Goal: Contribute content: Add original content to the website for others to see

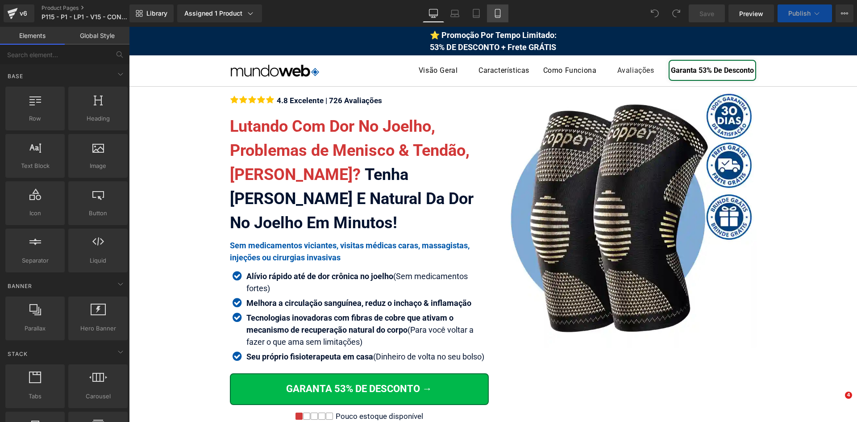
click at [502, 17] on link "Mobile" at bounding box center [497, 13] width 21 height 18
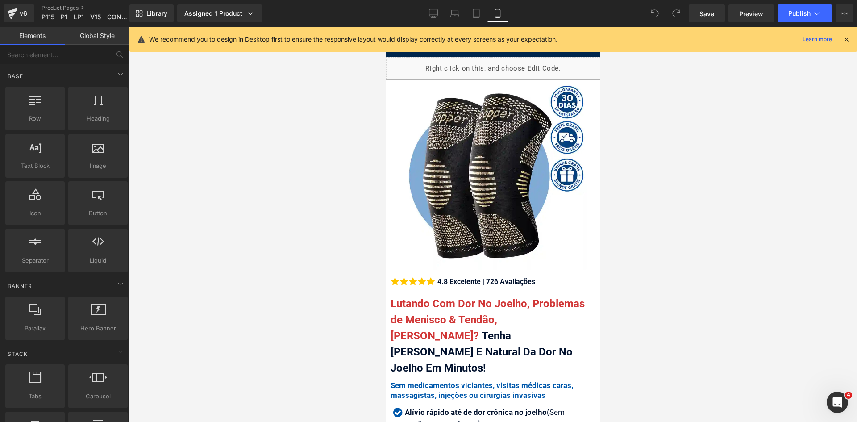
scroll to position [89, 0]
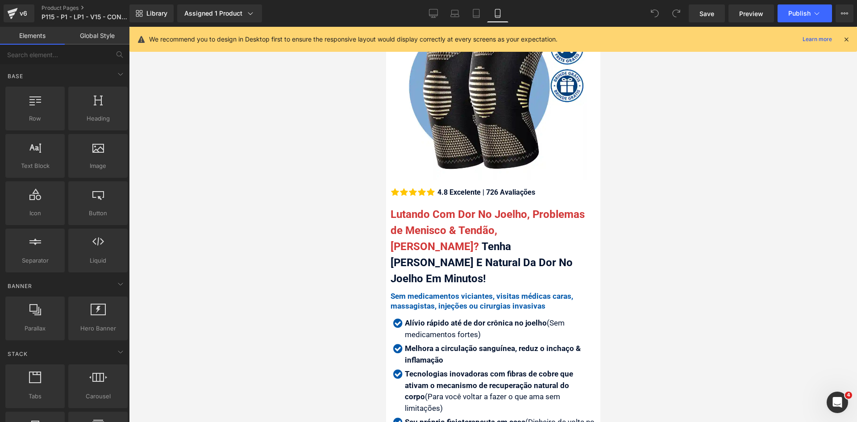
click at [848, 40] on icon at bounding box center [846, 39] width 8 height 8
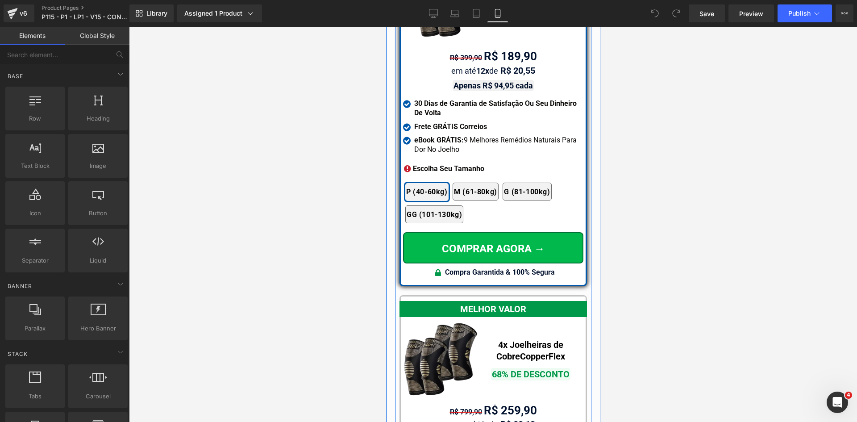
scroll to position [7983, 0]
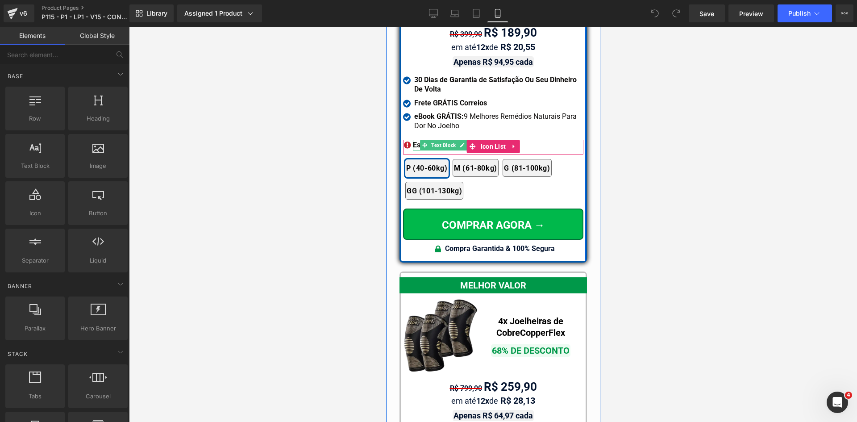
click at [413, 141] on span "Escolha Seu Tamanho" at bounding box center [447, 145] width 71 height 8
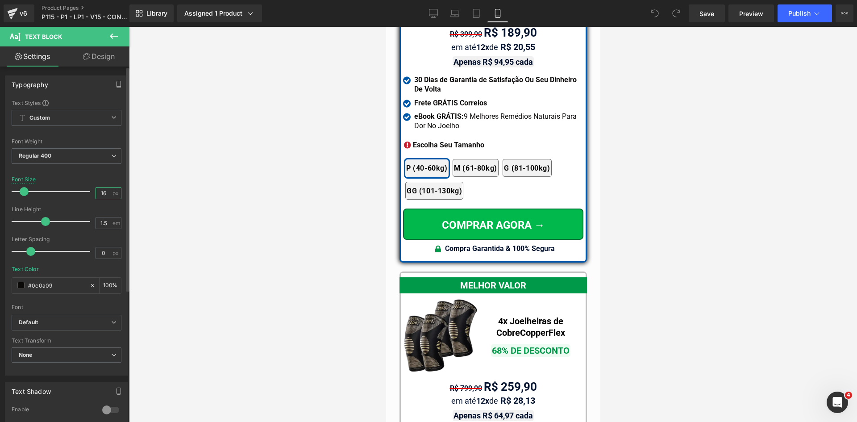
drag, startPoint x: 102, startPoint y: 192, endPoint x: 125, endPoint y: 191, distance: 23.2
click at [124, 191] on div "Typography Text Styles Custom Custom Setup Global Style Custom Setup Global Sty…" at bounding box center [66, 222] width 133 height 307
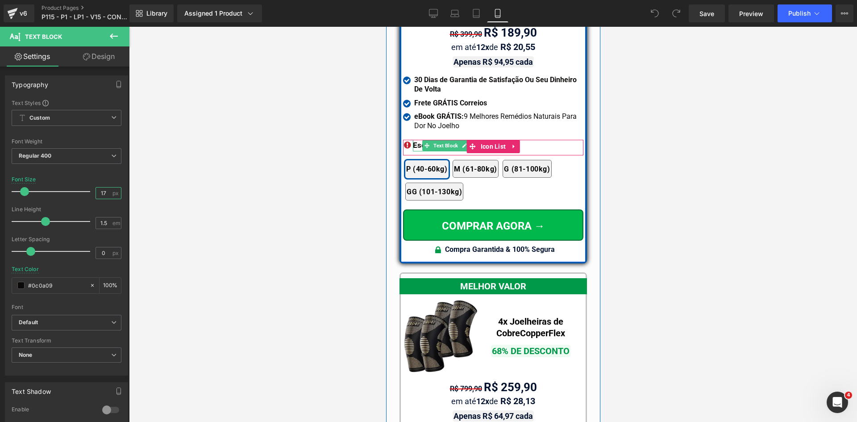
type input "17"
click at [417, 141] on span "Escolha Seu Tamanho" at bounding box center [450, 145] width 77 height 9
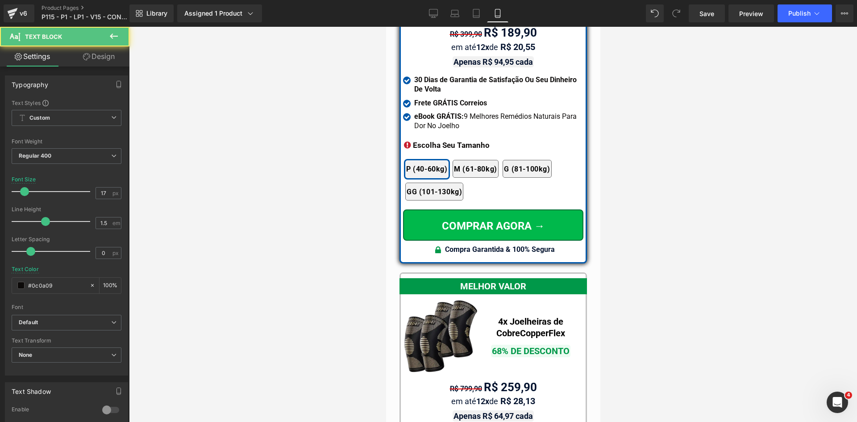
click at [99, 54] on link "Design" at bounding box center [98, 56] width 65 height 20
click at [0, 0] on div "Spacing" at bounding box center [0, 0] width 0 height 0
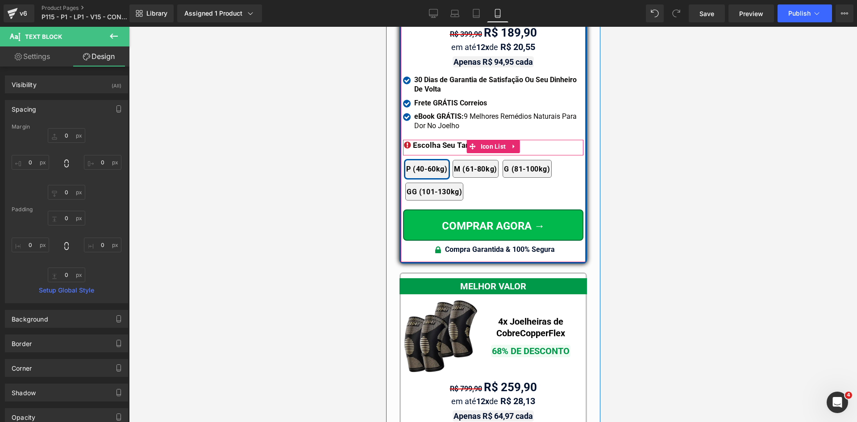
click at [403, 141] on span "Icon" at bounding box center [408, 146] width 14 height 11
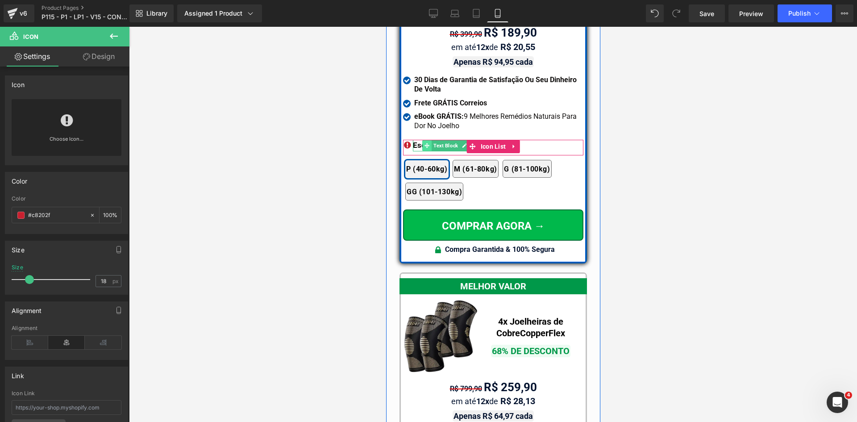
click at [424, 143] on icon at bounding box center [426, 145] width 5 height 5
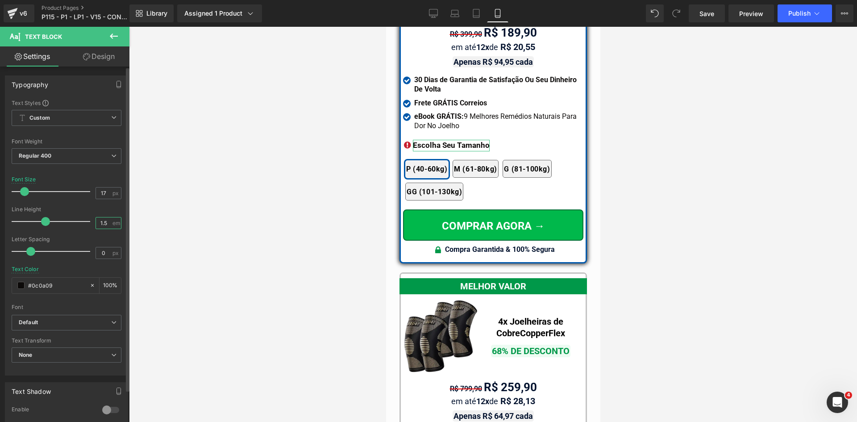
click at [104, 222] on input "1.5" at bounding box center [104, 222] width 16 height 11
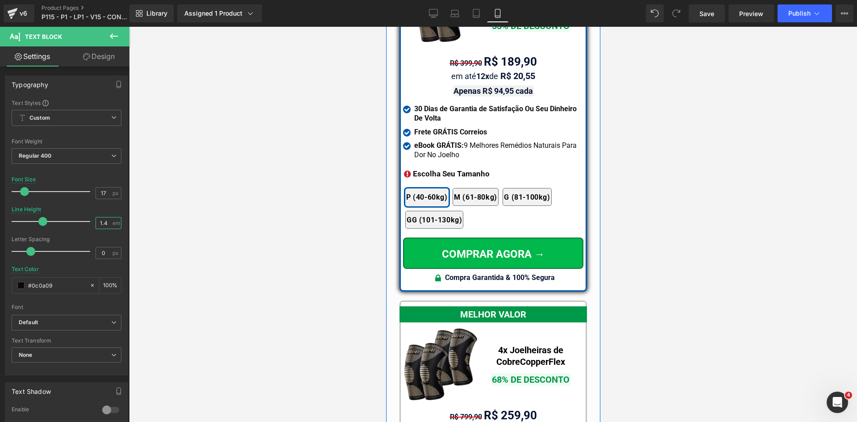
scroll to position [7939, 0]
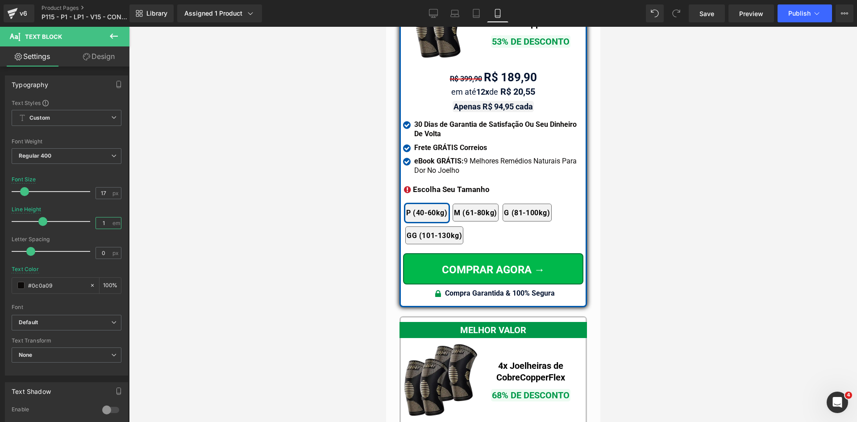
type input "1.5"
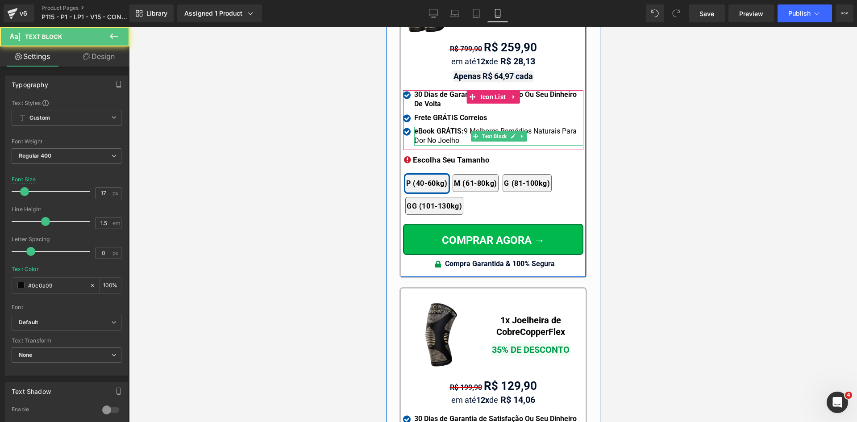
scroll to position [8474, 0]
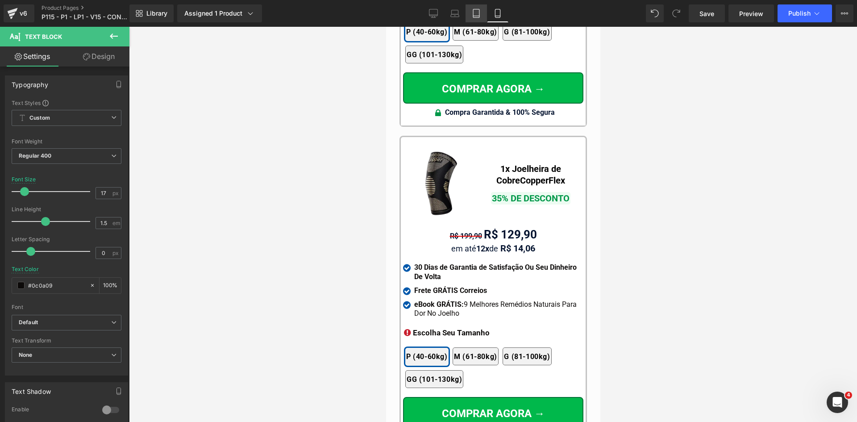
click at [477, 8] on link "Tablet" at bounding box center [475, 13] width 21 height 18
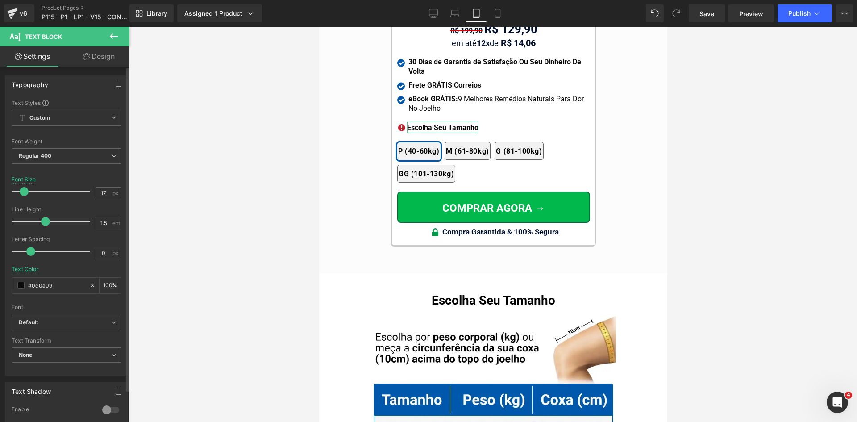
scroll to position [8275, 0]
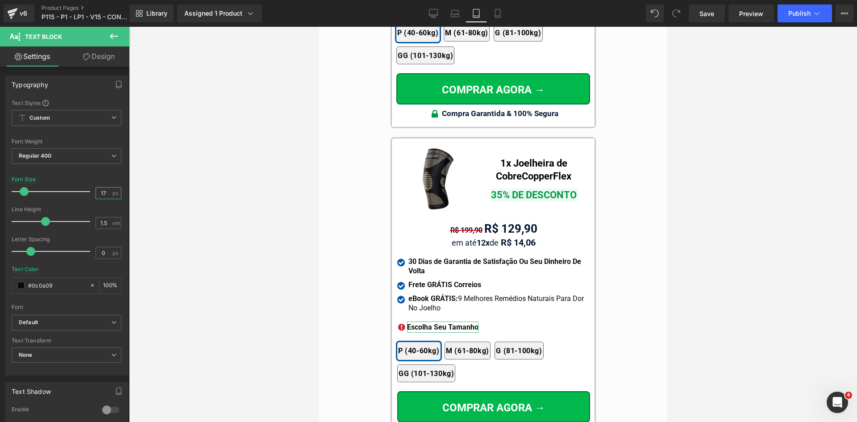
drag, startPoint x: 96, startPoint y: 193, endPoint x: 150, endPoint y: 193, distance: 53.5
click at [141, 193] on div "Text Block You are previewing how the will restyle your page. You can not edit …" at bounding box center [428, 218] width 857 height 437
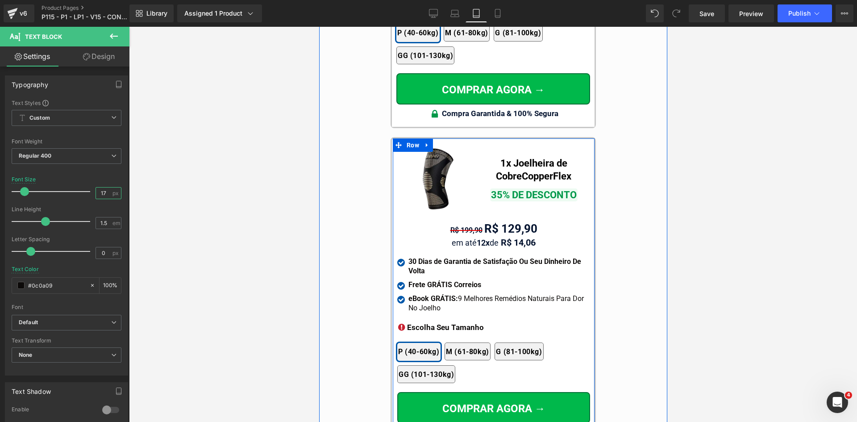
type input "17"
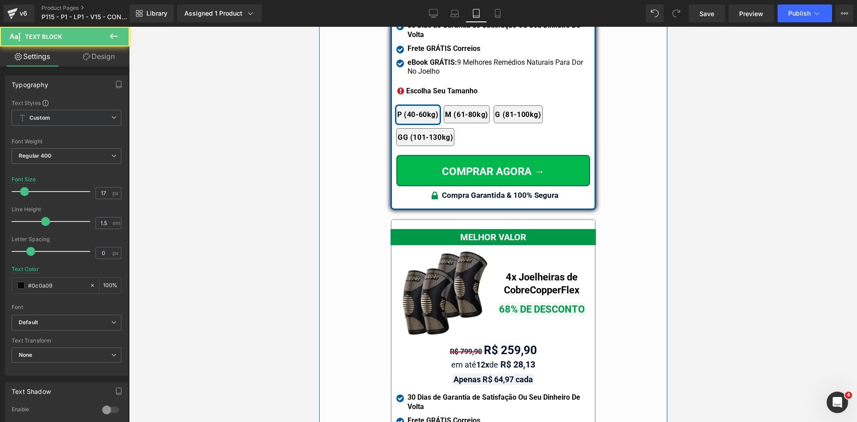
scroll to position [7650, 0]
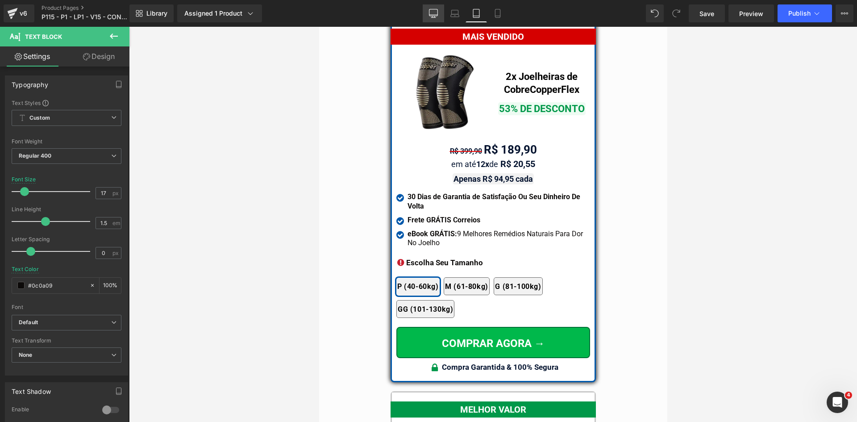
click at [431, 16] on icon at bounding box center [433, 13] width 9 height 9
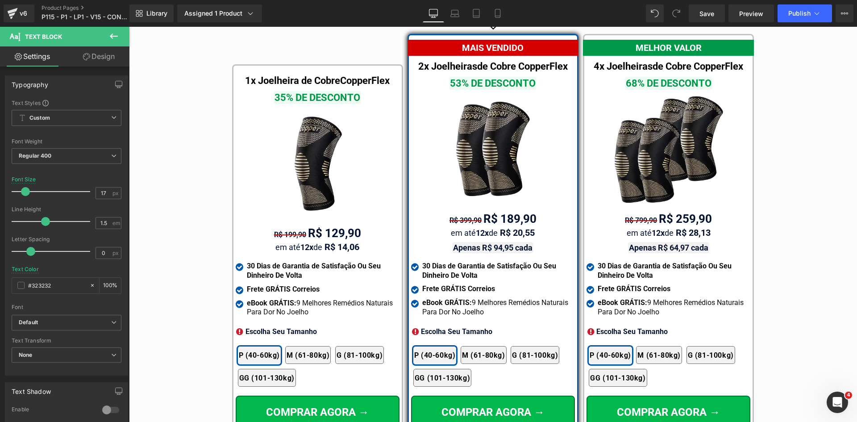
scroll to position [5232, 0]
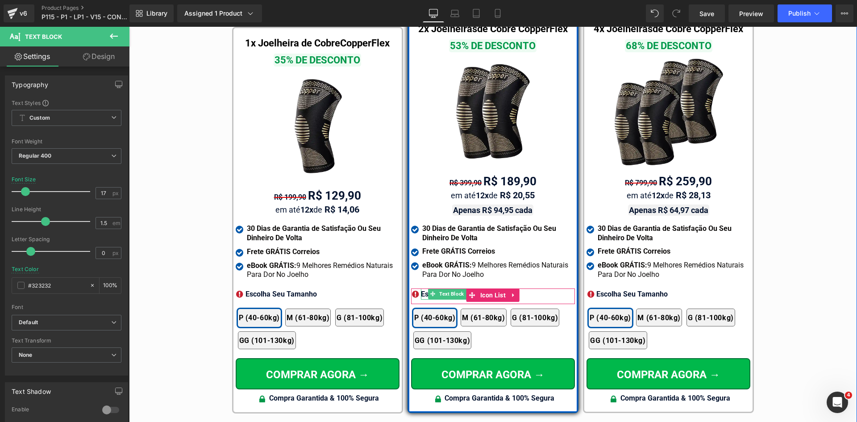
click at [428, 288] on span at bounding box center [432, 293] width 9 height 11
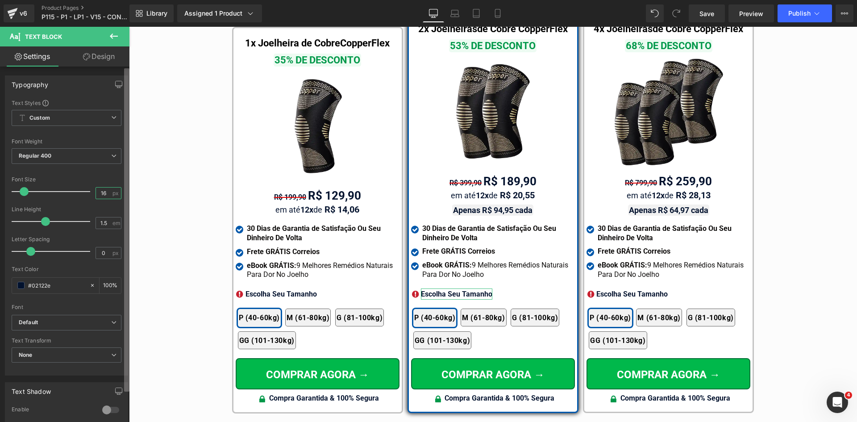
drag, startPoint x: 111, startPoint y: 195, endPoint x: 126, endPoint y: 195, distance: 14.7
click at [125, 195] on div "Typography Text Styles Custom Custom Setup Global Style Custom Setup Global Sty…" at bounding box center [66, 222] width 133 height 307
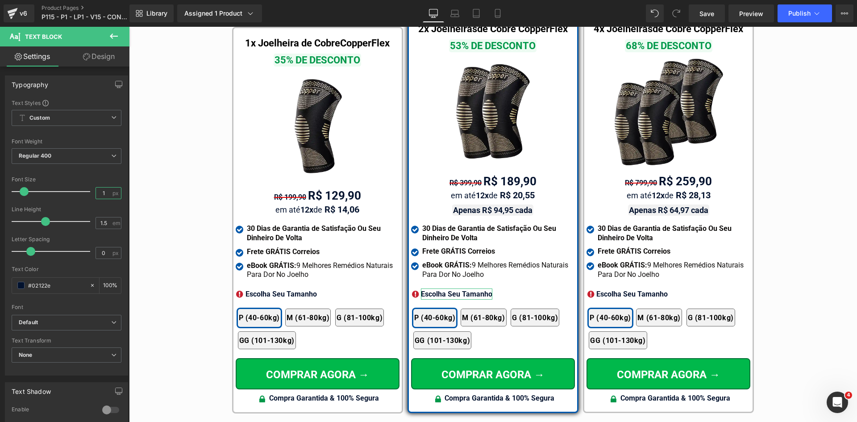
type input "17"
drag, startPoint x: 543, startPoint y: 336, endPoint x: 491, endPoint y: 297, distance: 65.3
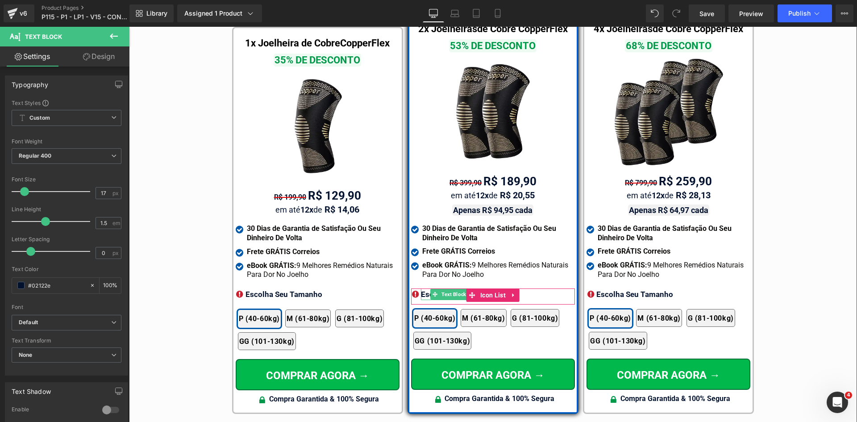
click at [426, 290] on span "Escolha Seu Tamanho" at bounding box center [459, 294] width 77 height 9
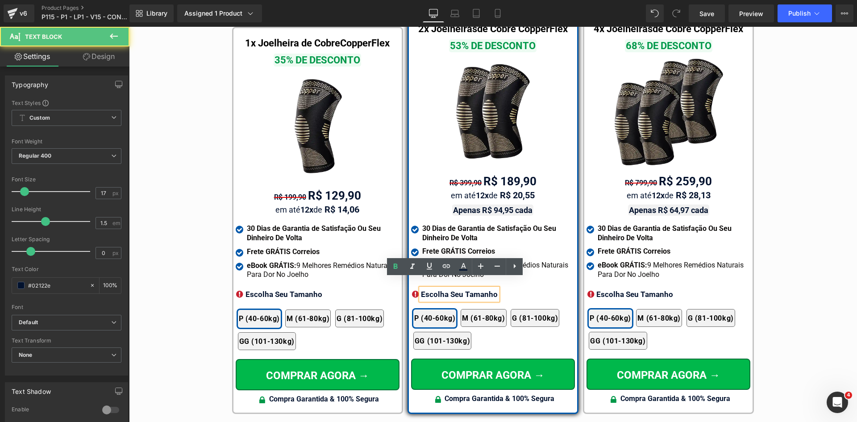
click at [426, 290] on span "Escolha Seu Tamanho" at bounding box center [459, 294] width 77 height 9
click at [449, 15] on link "Laptop" at bounding box center [454, 13] width 21 height 18
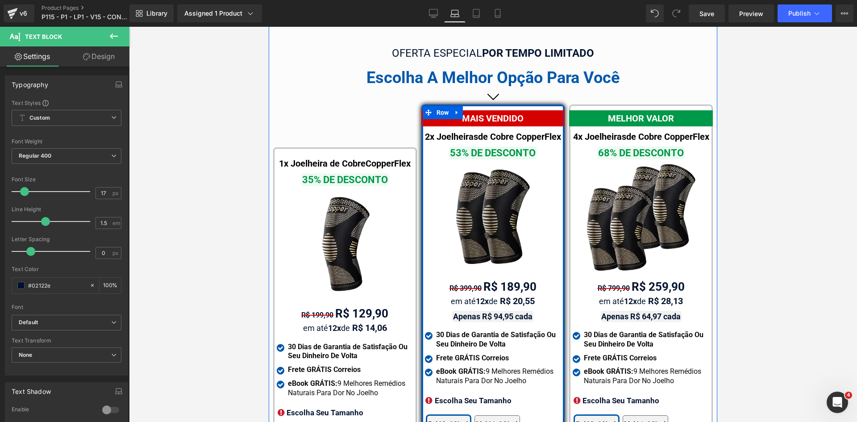
scroll to position [5465, 0]
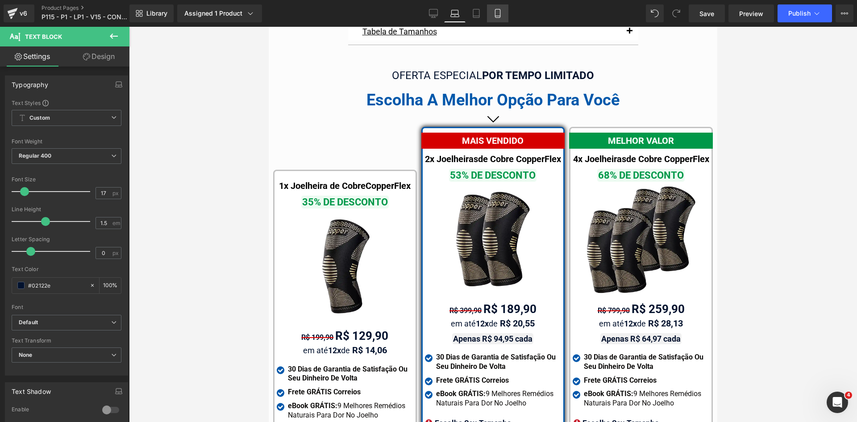
click at [498, 14] on icon at bounding box center [497, 13] width 9 height 9
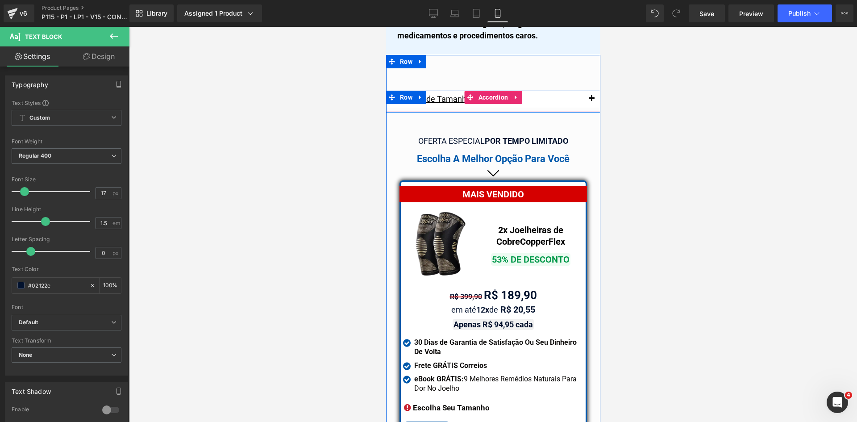
scroll to position [7722, 0]
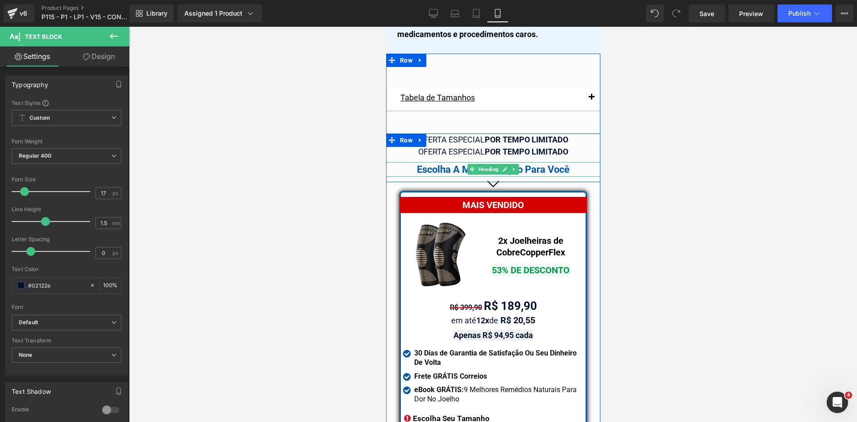
click at [445, 162] on div "Escolha A Melhor Opção Para Você" at bounding box center [492, 169] width 214 height 15
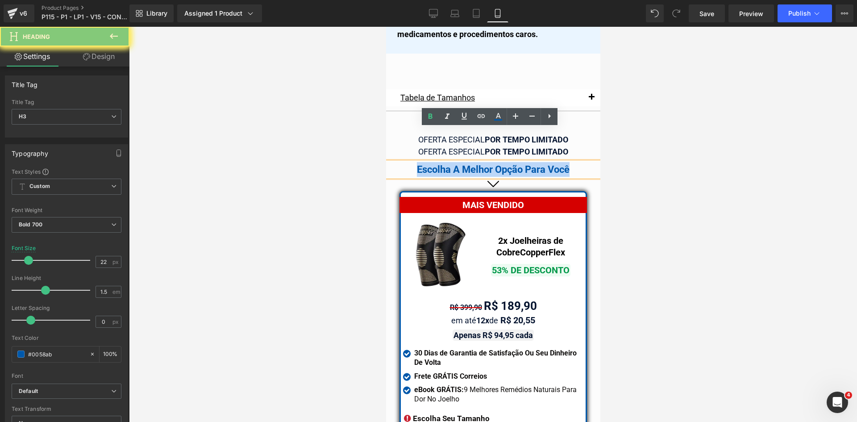
click at [445, 162] on div "Escolha A Melhor Opção Para Você" at bounding box center [492, 169] width 214 height 15
copy div "Escolha A Melhor Opção Para Você"
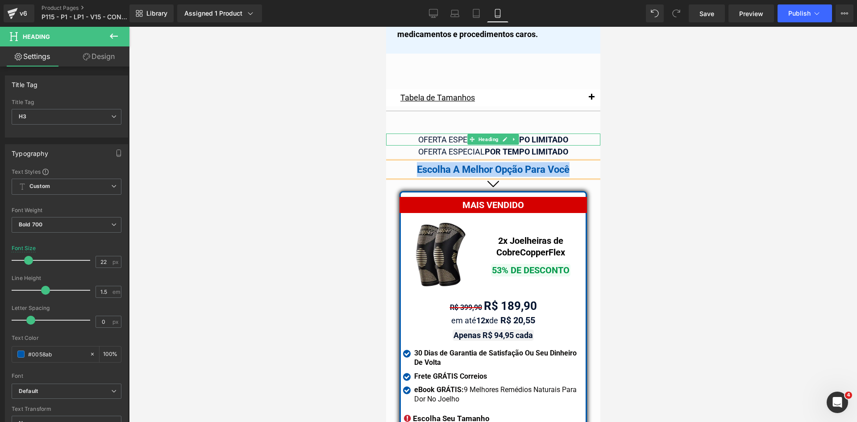
click at [591, 133] on div "OFERTA ESPECIAL POR TEMPO LIMITADO" at bounding box center [492, 139] width 214 height 12
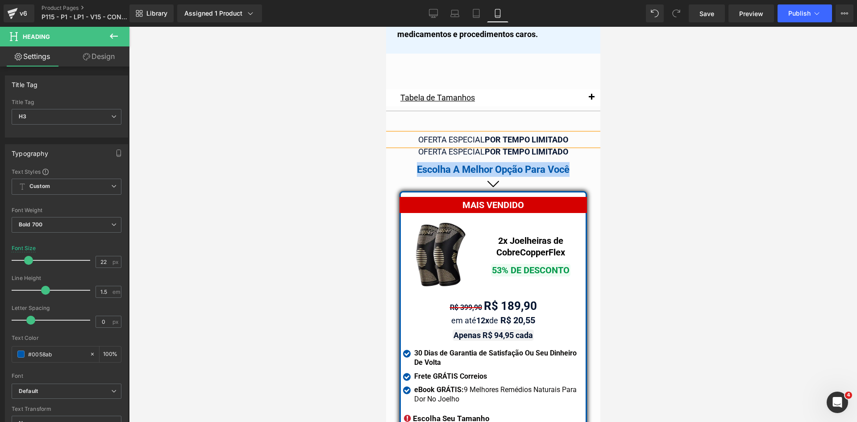
click at [591, 133] on div "OFERTA ESPECIAL POR TEMPO LIMITADO" at bounding box center [492, 139] width 214 height 12
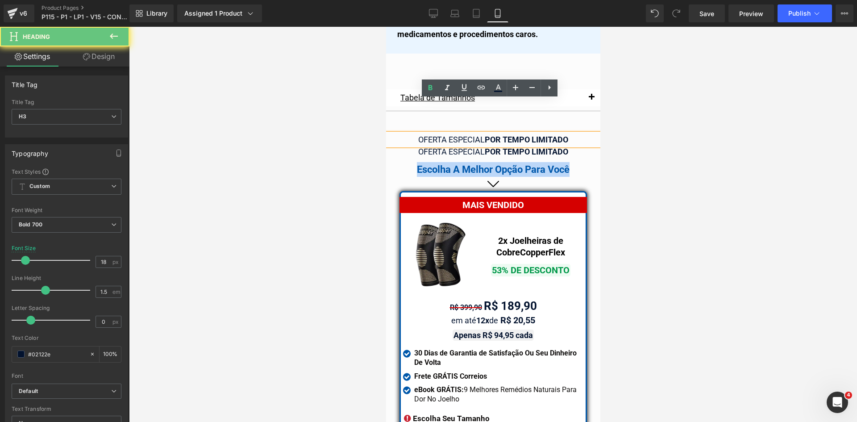
click at [591, 133] on div "OFERTA ESPECIAL POR TEMPO LIMITADO" at bounding box center [492, 139] width 214 height 12
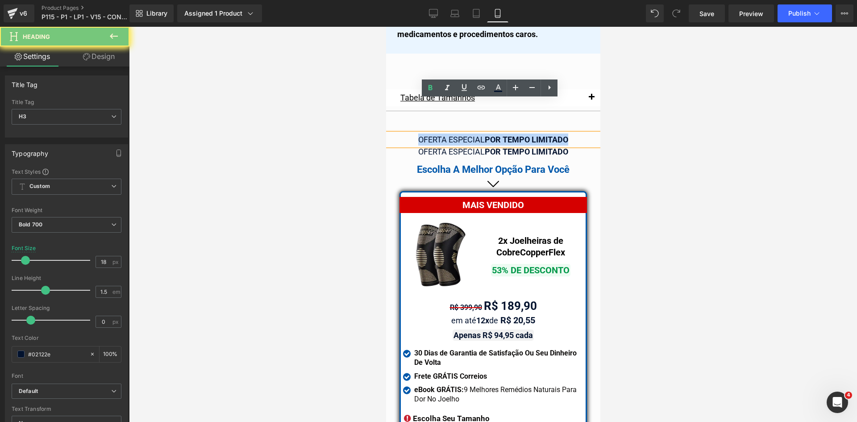
click at [591, 133] on div "OFERTA ESPECIAL POR TEMPO LIMITADO" at bounding box center [492, 139] width 214 height 12
paste div
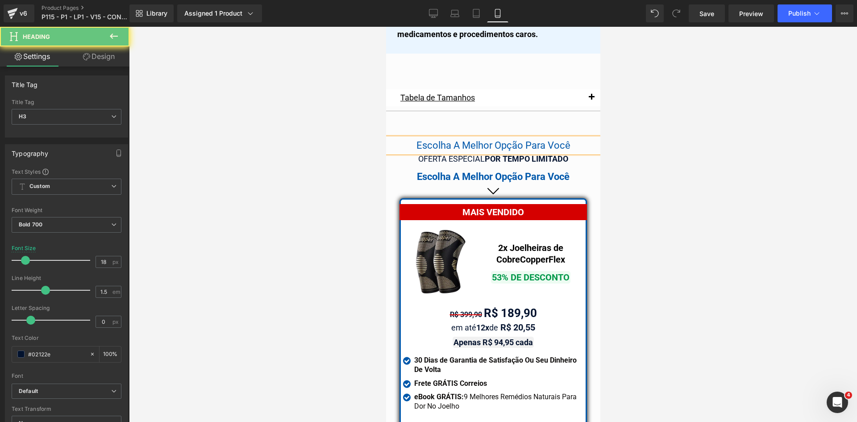
click at [442, 140] on span "Escolha A Melhor Opção Para Você" at bounding box center [493, 145] width 154 height 11
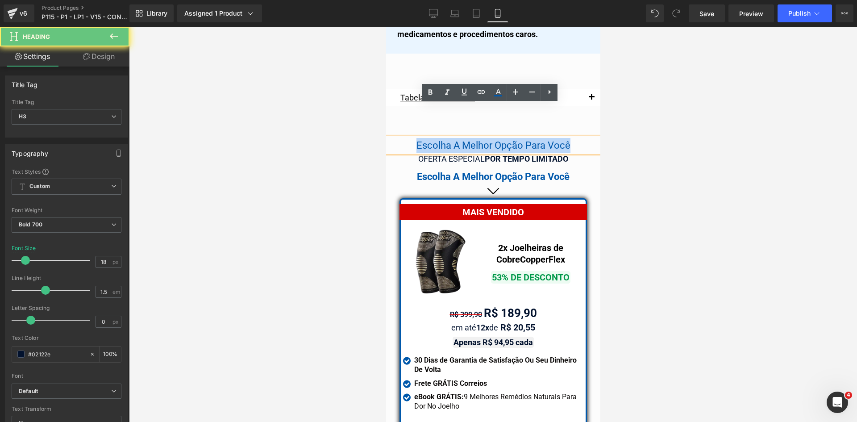
click at [442, 140] on span "Escolha A Melhor Opção Para Você" at bounding box center [493, 145] width 154 height 11
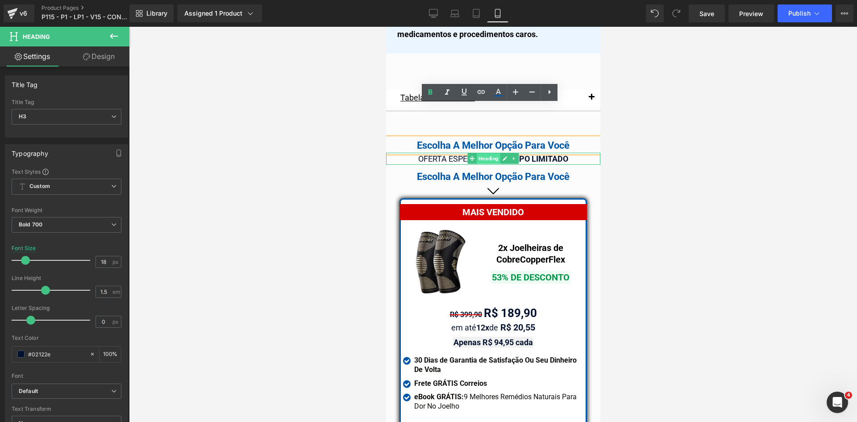
click at [485, 153] on span "Heading" at bounding box center [488, 158] width 24 height 11
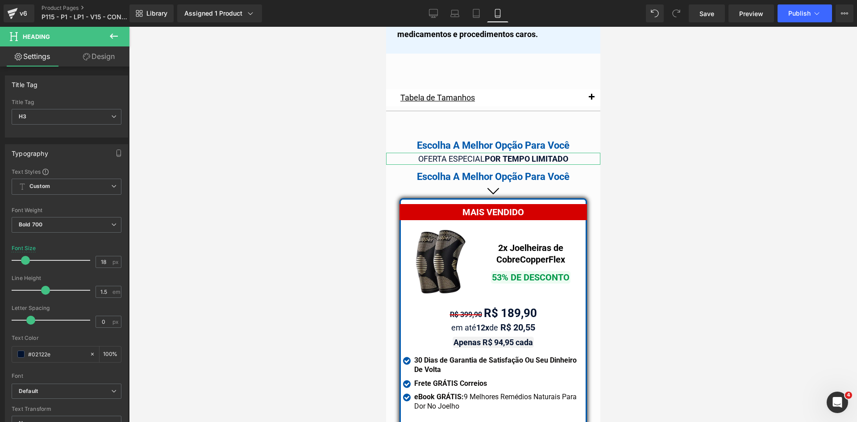
drag, startPoint x: 109, startPoint y: 60, endPoint x: 63, endPoint y: 143, distance: 94.7
click at [109, 60] on link "Design" at bounding box center [98, 56] width 65 height 20
click at [0, 0] on div "Spacing" at bounding box center [0, 0] width 0 height 0
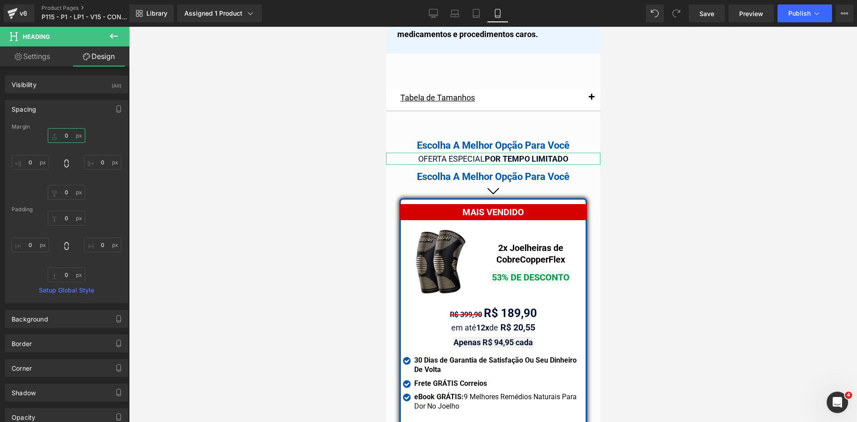
click at [68, 133] on input "text" at bounding box center [66, 135] width 37 height 15
type input "10"
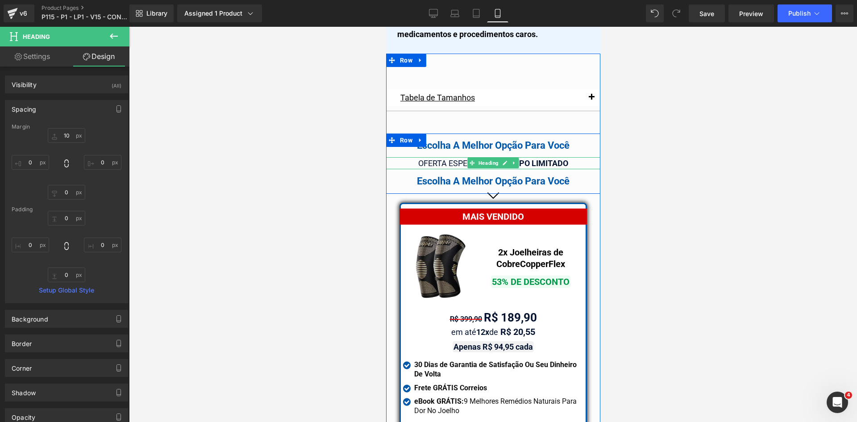
click at [446, 158] on span "OFERTA ESPECIAL" at bounding box center [451, 162] width 66 height 9
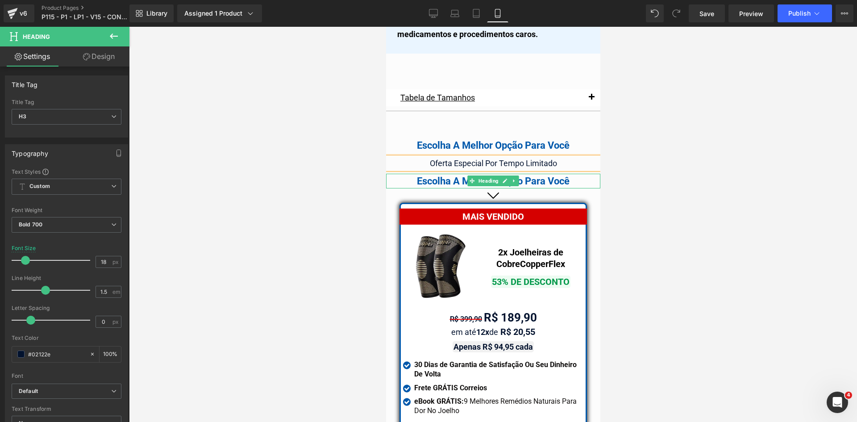
click at [443, 174] on div "Escolha A Melhor Opção Para Você" at bounding box center [492, 181] width 214 height 15
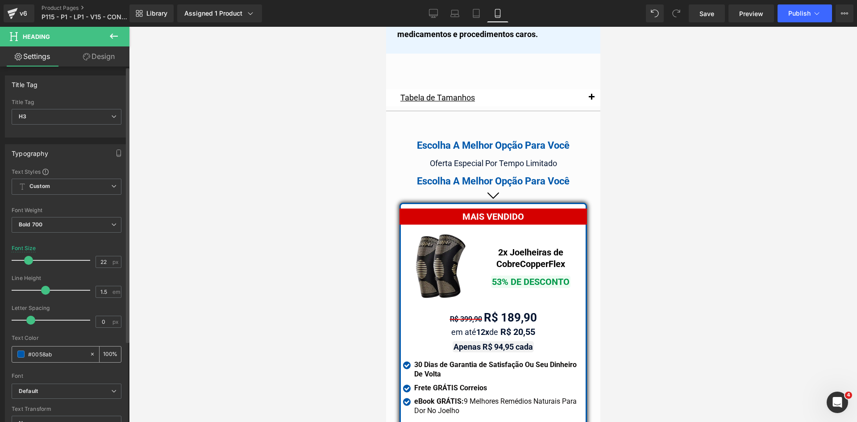
click at [55, 351] on input "#0058ab" at bounding box center [56, 354] width 57 height 10
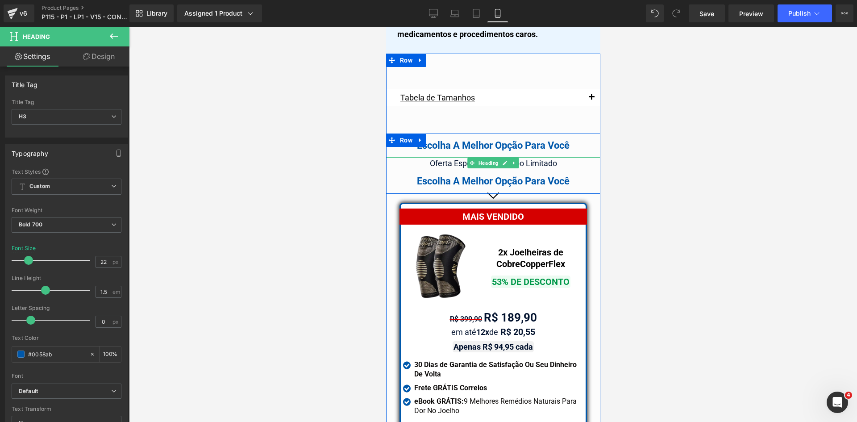
click at [436, 158] on span "Oferta Especial Por Tempo Limitado" at bounding box center [492, 162] width 127 height 9
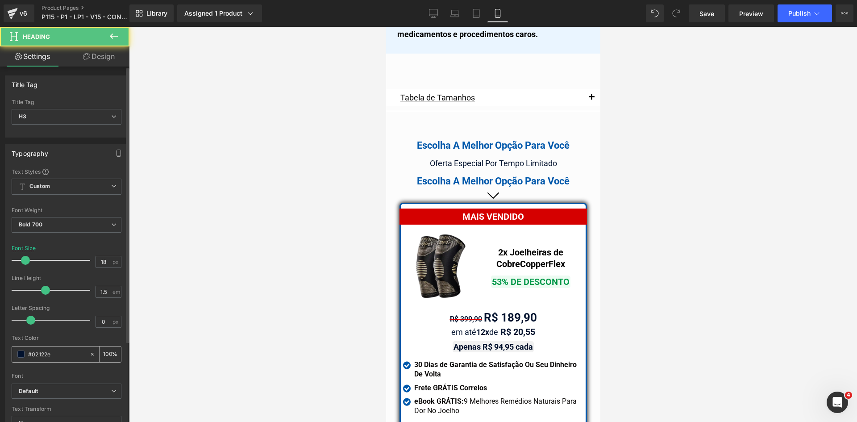
click at [56, 356] on input "#02122e" at bounding box center [56, 354] width 57 height 10
type input "#0058ab"
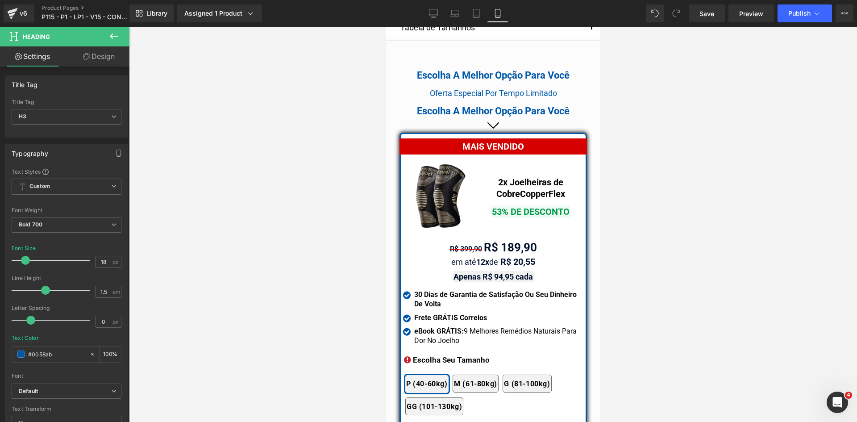
scroll to position [7812, 0]
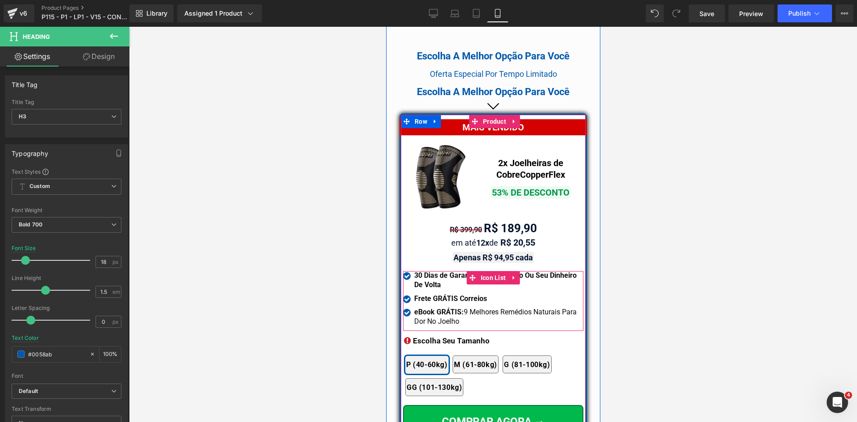
click at [429, 294] on strong "Frete GRÁTIS Correios" at bounding box center [450, 298] width 73 height 8
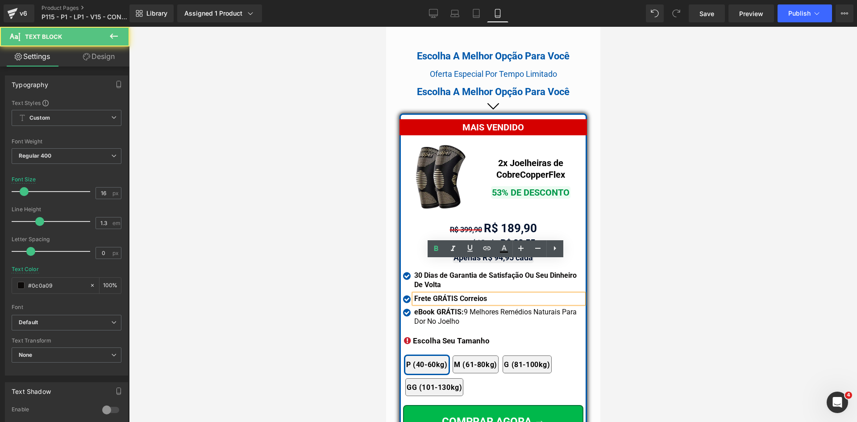
click at [491, 224] on span "Text Block" at bounding box center [488, 229] width 28 height 11
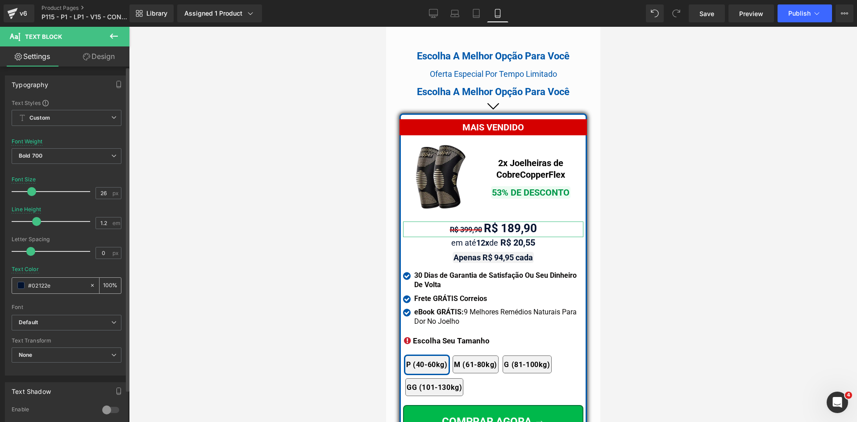
click at [48, 286] on input "#02122e" at bounding box center [56, 285] width 57 height 10
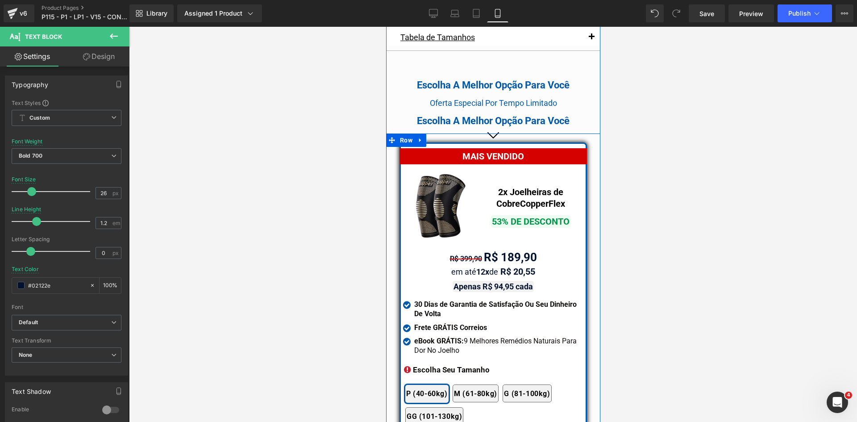
scroll to position [7767, 0]
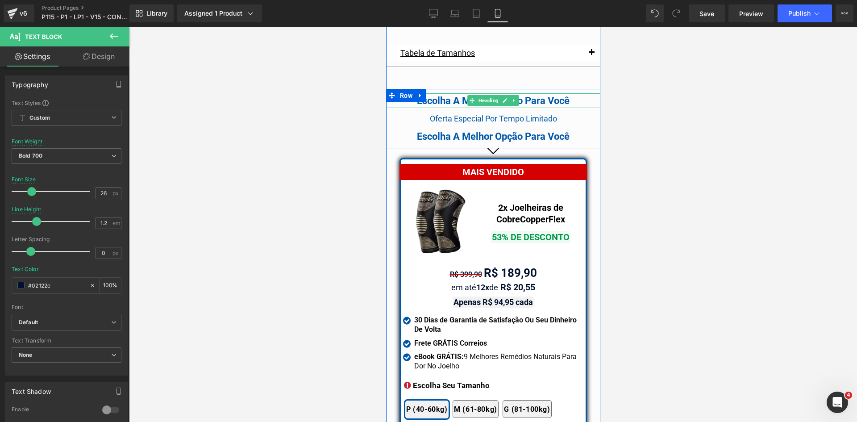
click at [435, 93] on div "Escolha A Melhor Opção Para Você" at bounding box center [492, 100] width 214 height 15
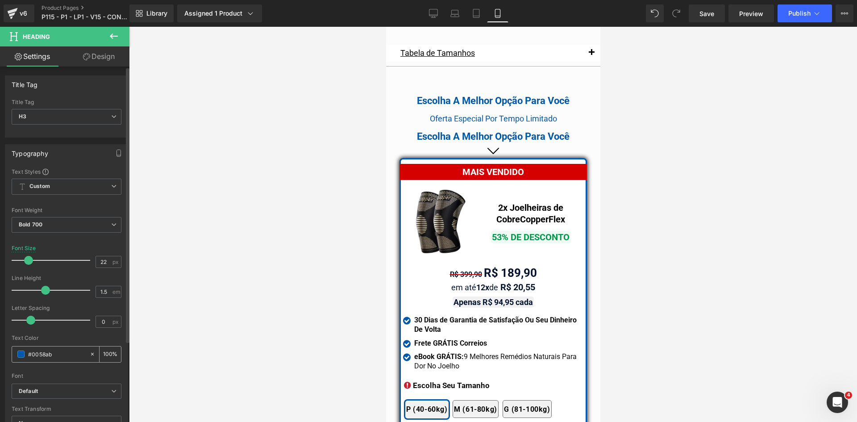
click at [48, 356] on input "#0058ab" at bounding box center [56, 354] width 57 height 10
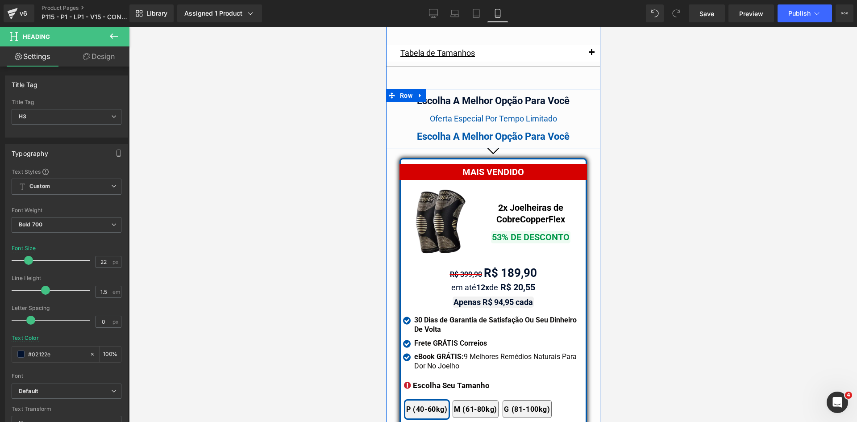
type input "#02122e"
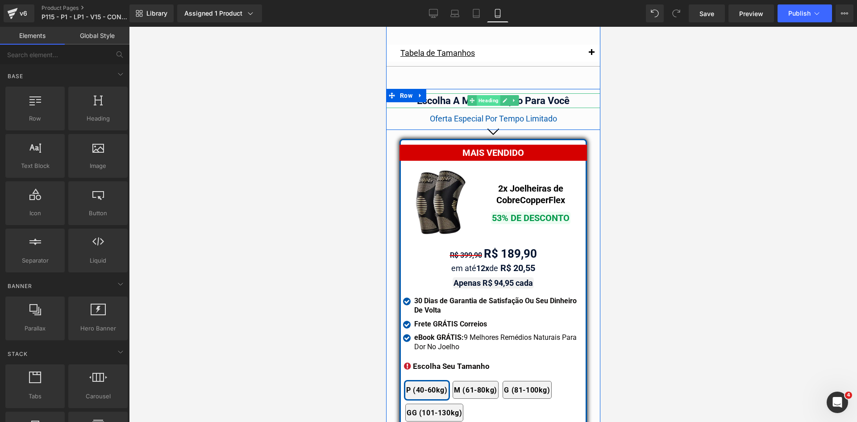
drag, startPoint x: 477, startPoint y: 64, endPoint x: 717, endPoint y: 111, distance: 244.0
click at [477, 95] on span "Heading" at bounding box center [488, 100] width 24 height 11
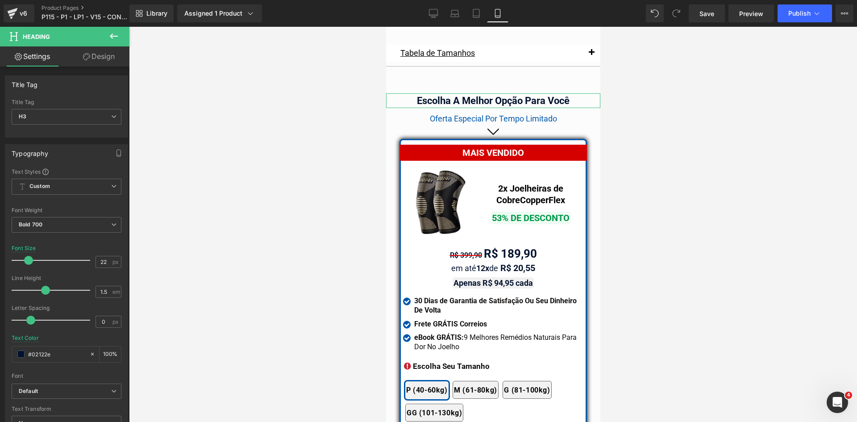
click at [99, 53] on link "Design" at bounding box center [98, 56] width 65 height 20
click at [0, 0] on div "Spacing" at bounding box center [0, 0] width 0 height 0
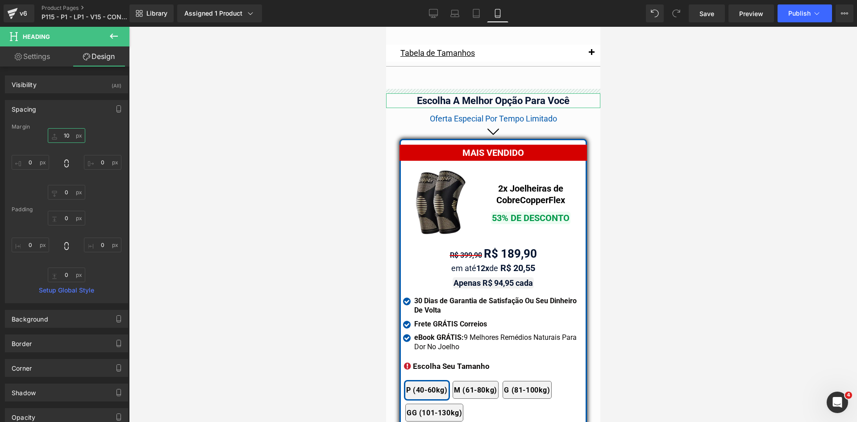
click at [69, 136] on input "text" at bounding box center [66, 135] width 37 height 15
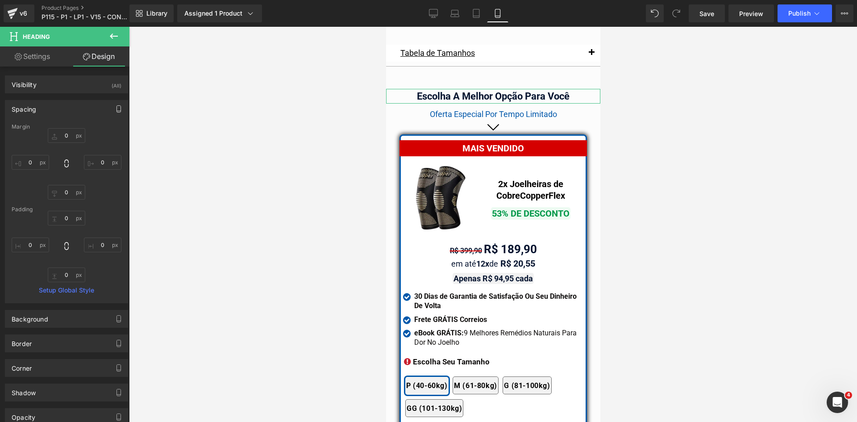
click at [117, 109] on icon "button" at bounding box center [118, 108] width 7 height 7
click at [76, 132] on button "Tablet" at bounding box center [76, 127] width 25 height 15
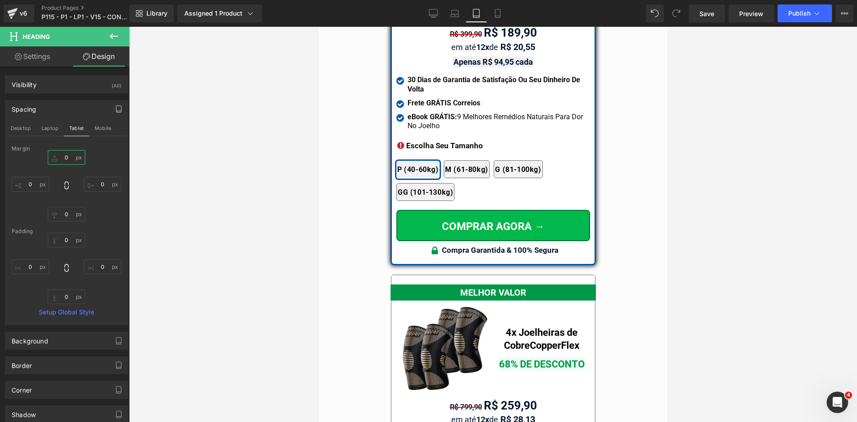
click at [67, 158] on input "0" at bounding box center [66, 157] width 37 height 15
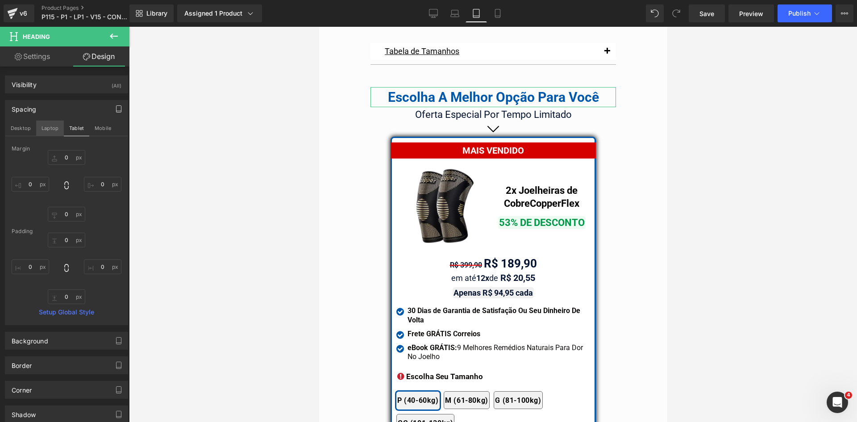
click at [47, 127] on button "Laptop" at bounding box center [50, 127] width 28 height 15
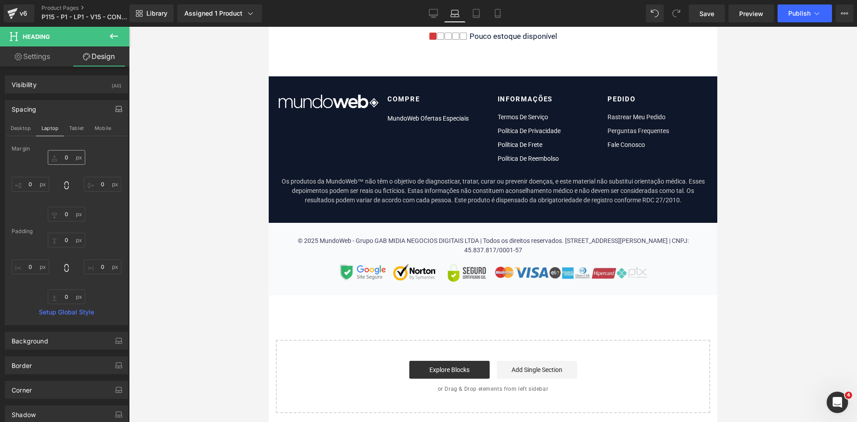
scroll to position [5470, 0]
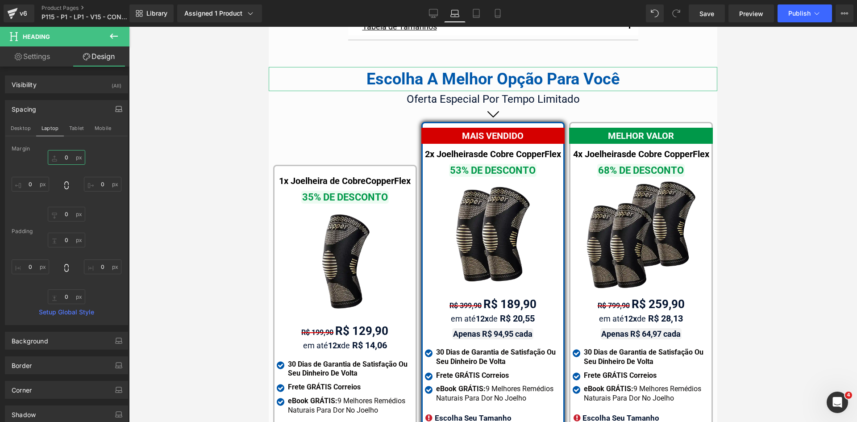
click at [66, 157] on input "0" at bounding box center [66, 157] width 37 height 15
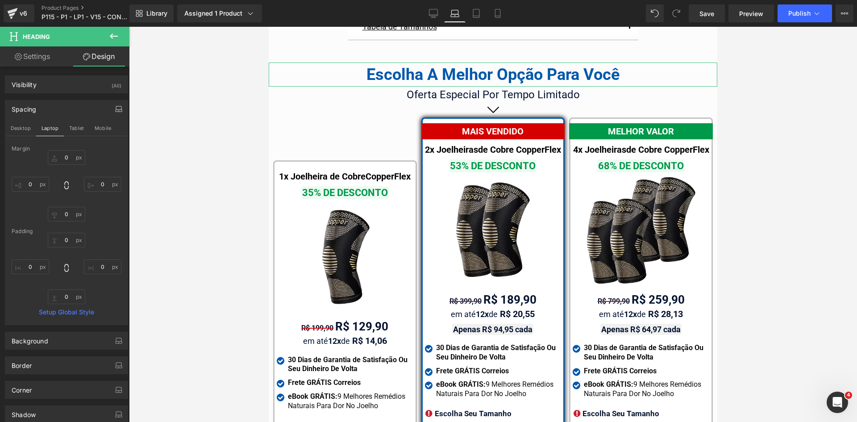
click at [25, 129] on button "Desktop" at bounding box center [20, 127] width 31 height 15
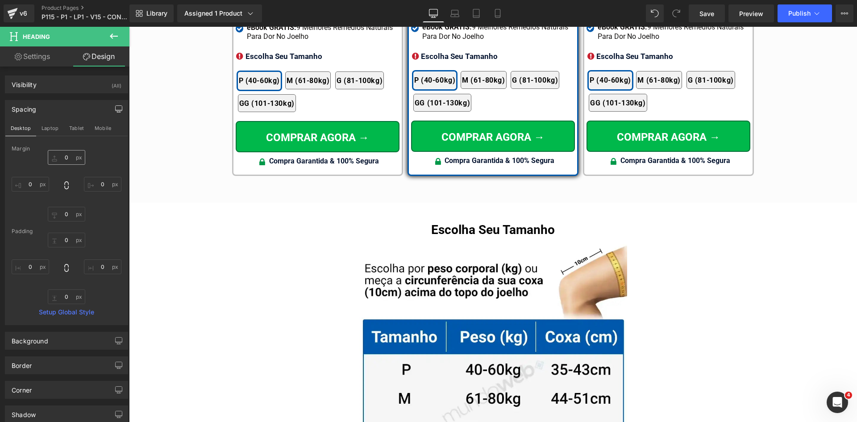
scroll to position [5118, 0]
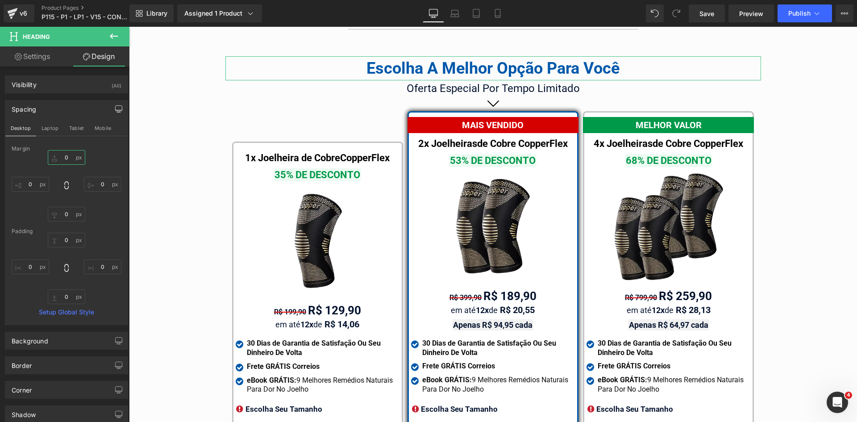
click at [66, 156] on input "0" at bounding box center [66, 157] width 37 height 15
type input "0"
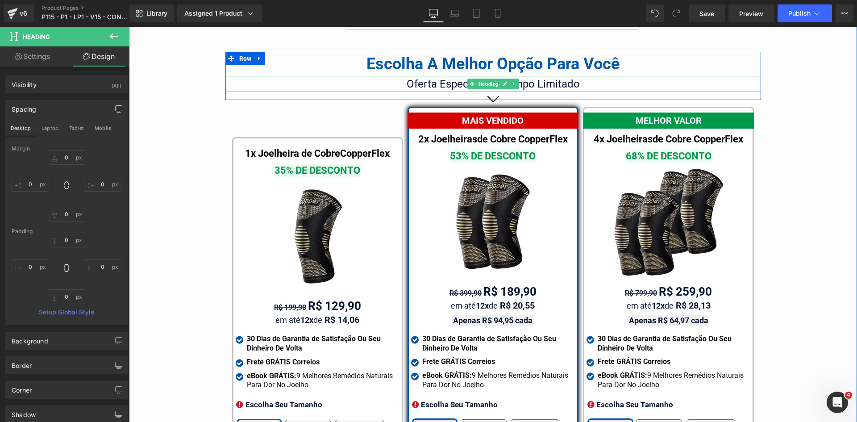
click at [443, 78] on span "Oferta Especial Por Tempo Limitado" at bounding box center [492, 84] width 173 height 12
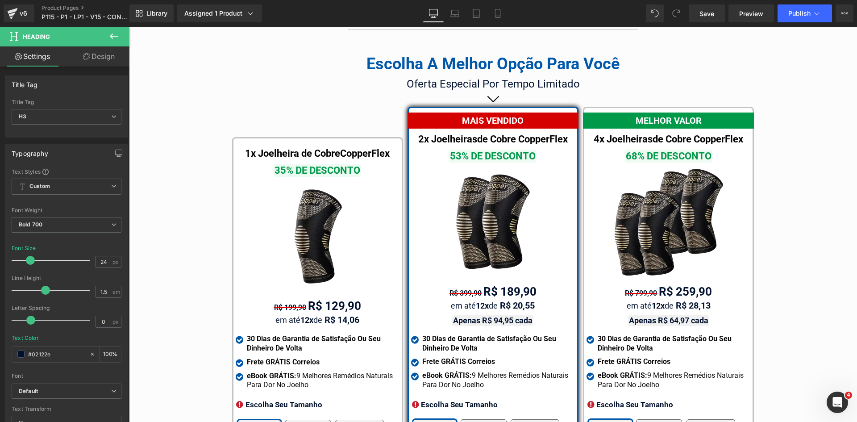
click at [97, 58] on link "Design" at bounding box center [98, 56] width 65 height 20
click at [0, 0] on div "Spacing" at bounding box center [0, 0] width 0 height 0
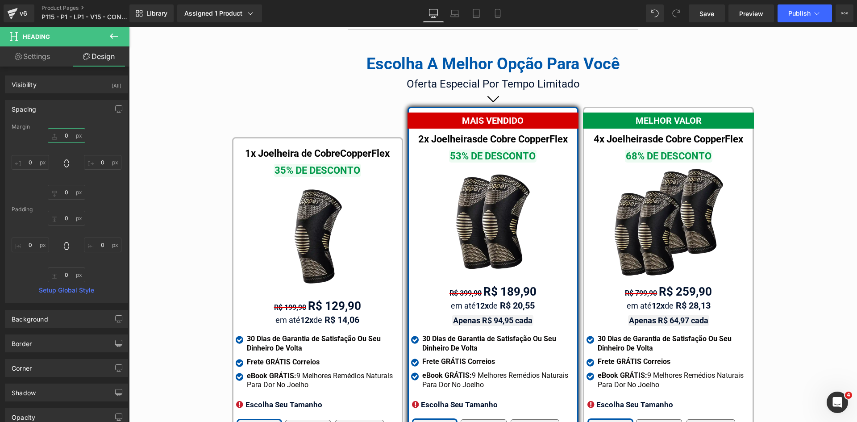
click at [63, 133] on input "0" at bounding box center [66, 135] width 37 height 15
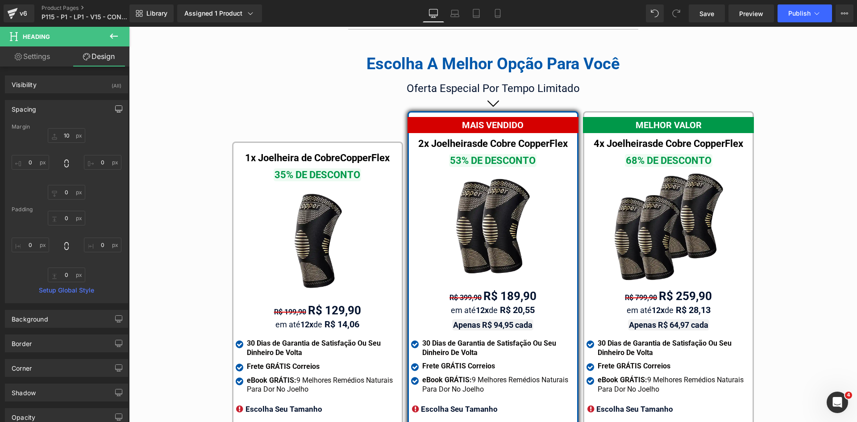
click at [115, 107] on icon "button" at bounding box center [118, 108] width 7 height 7
click at [54, 126] on button "Laptop" at bounding box center [50, 127] width 28 height 15
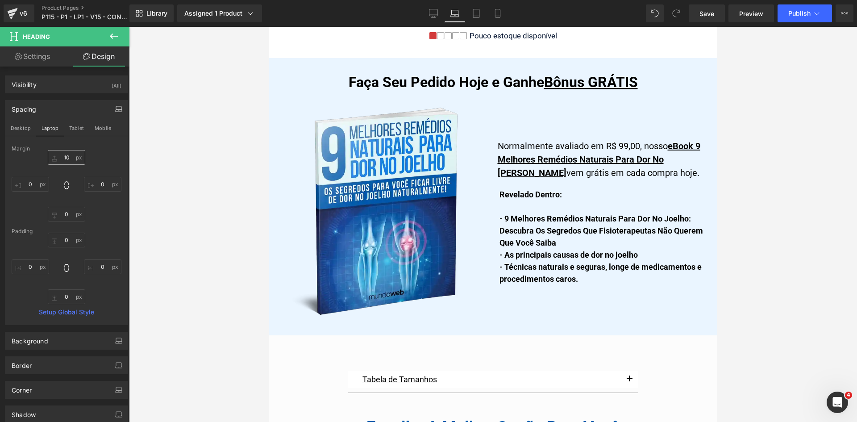
scroll to position [5470, 0]
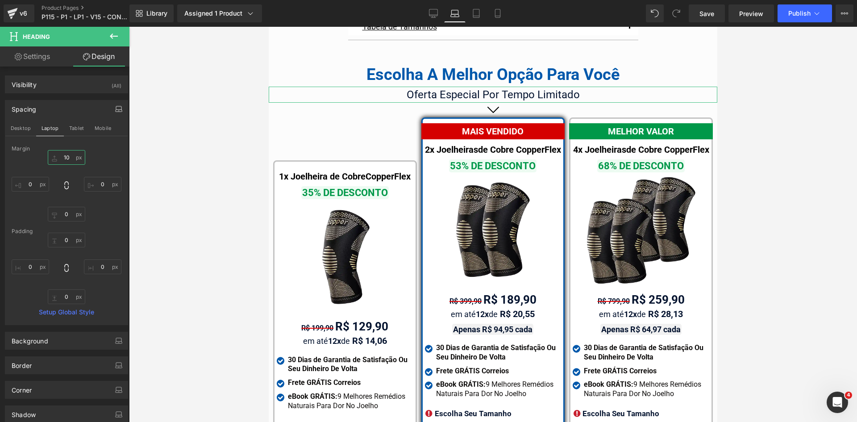
click at [66, 158] on input "10" at bounding box center [66, 157] width 37 height 15
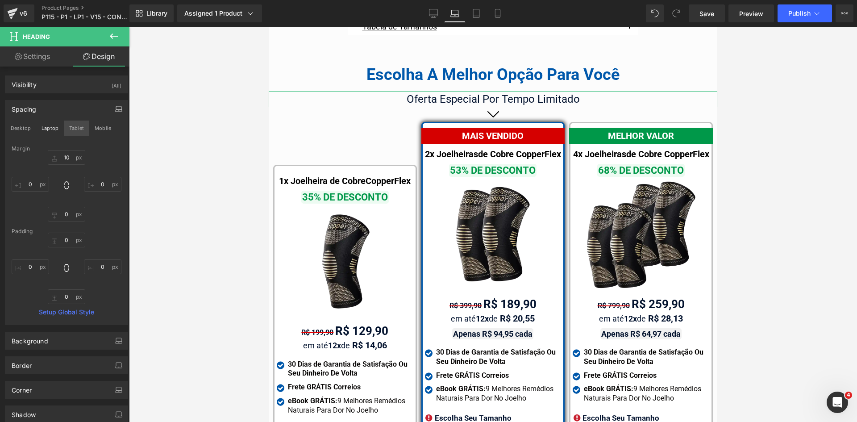
click at [73, 129] on button "Tablet" at bounding box center [76, 127] width 25 height 15
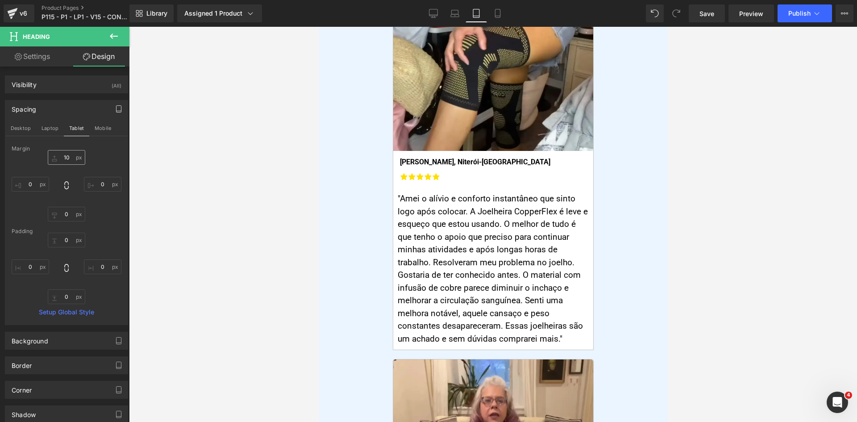
scroll to position [7528, 0]
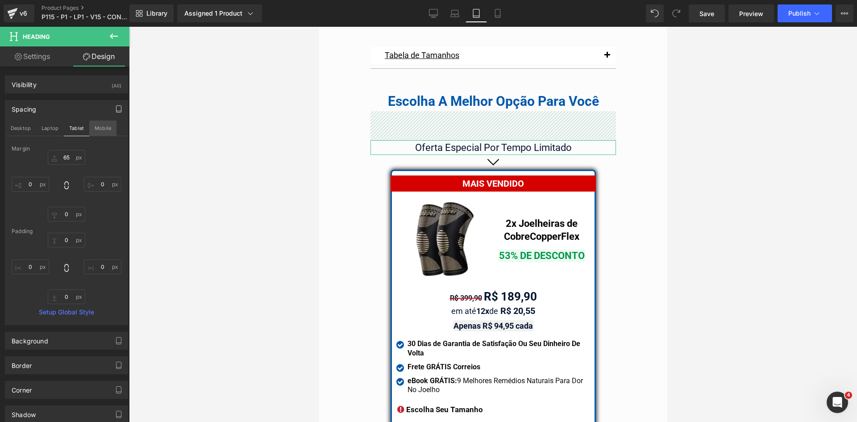
click at [108, 128] on button "Mobile" at bounding box center [102, 127] width 27 height 15
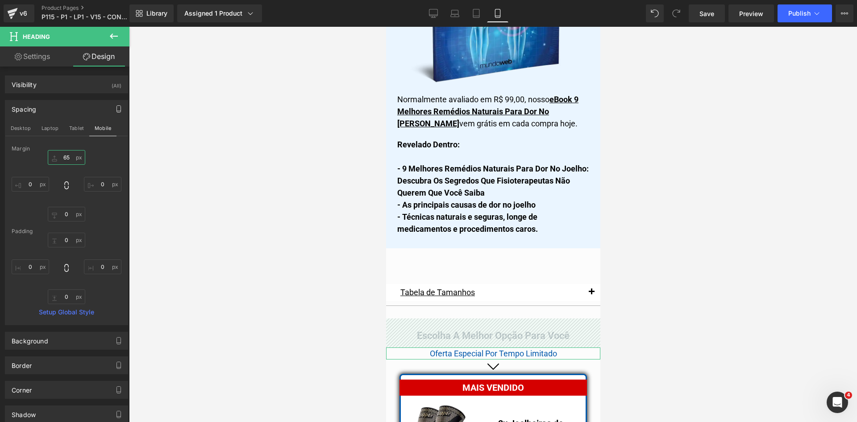
scroll to position [7738, 0]
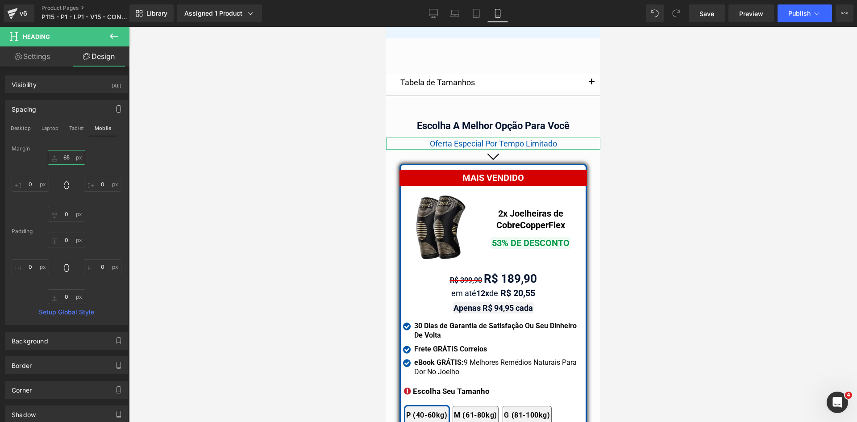
click at [66, 155] on input "65" at bounding box center [66, 157] width 37 height 15
click at [73, 130] on button "Tablet" at bounding box center [76, 127] width 25 height 15
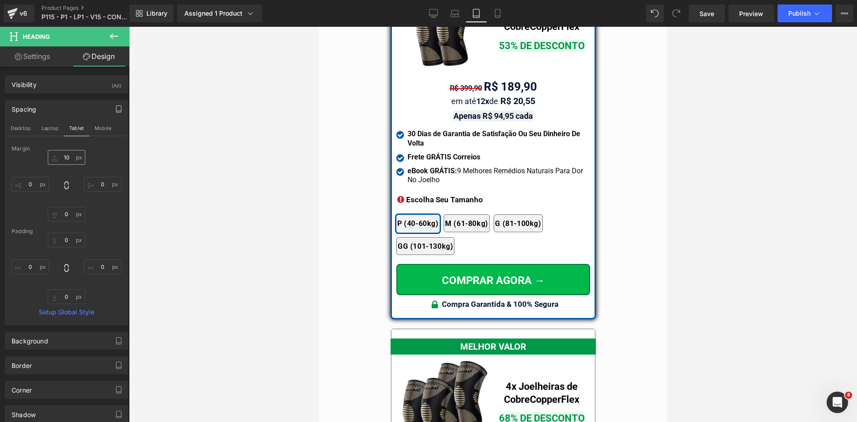
scroll to position [7528, 0]
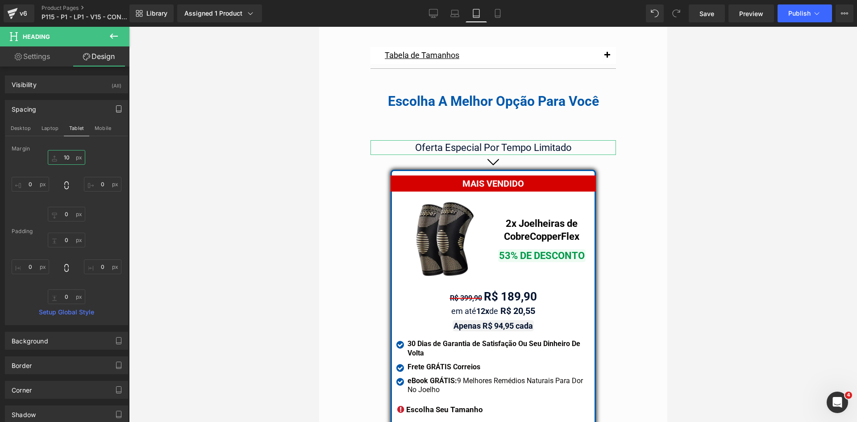
click at [65, 159] on input "10" at bounding box center [66, 157] width 37 height 15
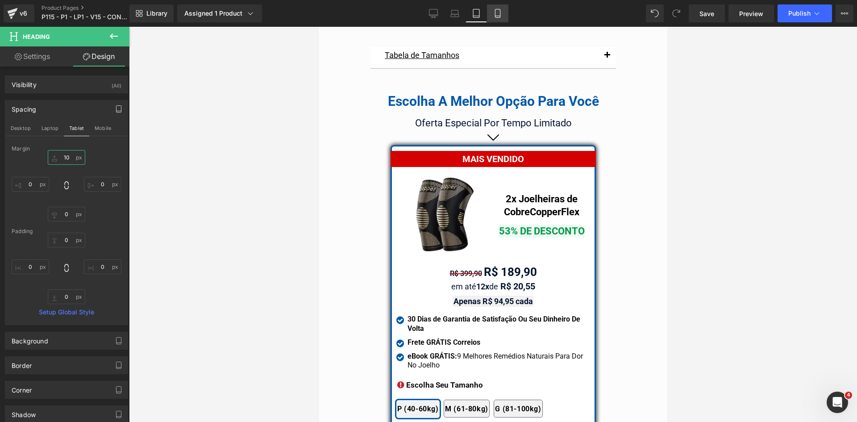
type input "10"
click at [496, 19] on link "Mobile" at bounding box center [497, 13] width 21 height 18
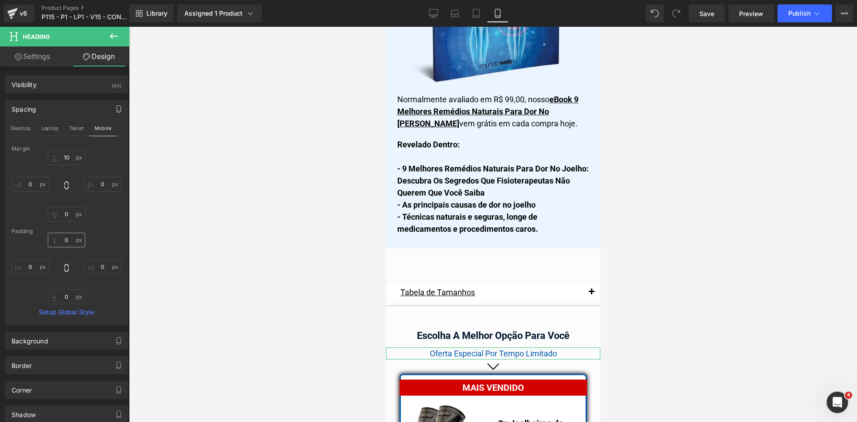
scroll to position [7762, 0]
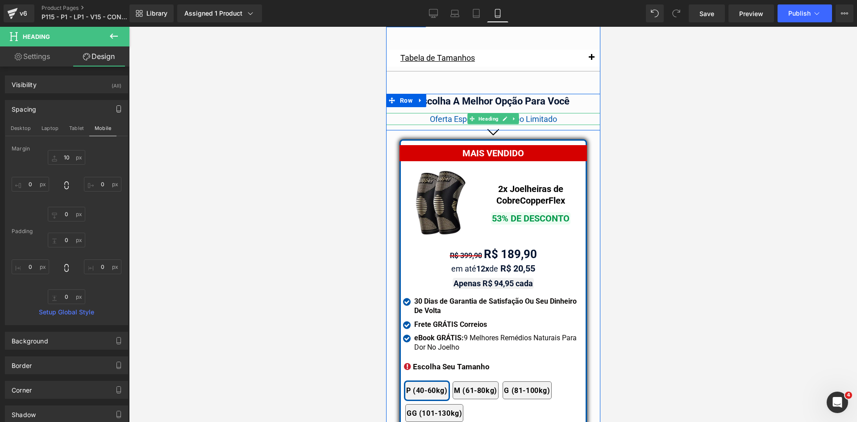
click at [439, 114] on span "Oferta Especial Por Tempo Limitado" at bounding box center [492, 118] width 127 height 9
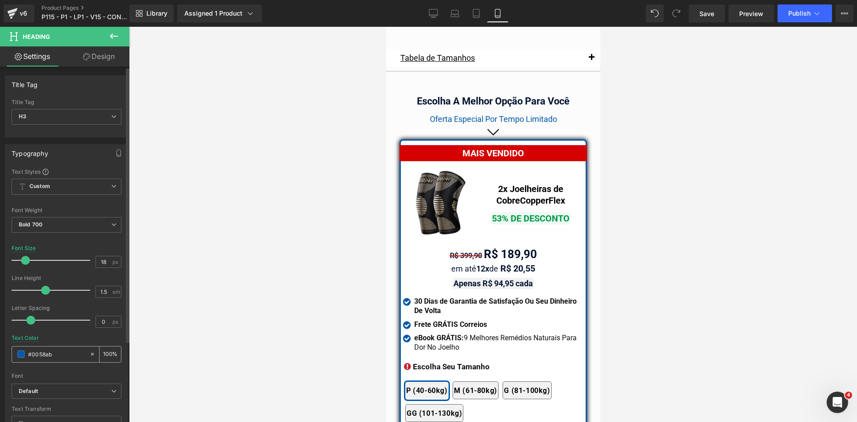
click at [58, 361] on div "#0058ab" at bounding box center [50, 354] width 77 height 16
click at [61, 354] on input "#0058ab" at bounding box center [56, 354] width 57 height 10
click at [481, 18] on link "Tablet" at bounding box center [475, 13] width 21 height 18
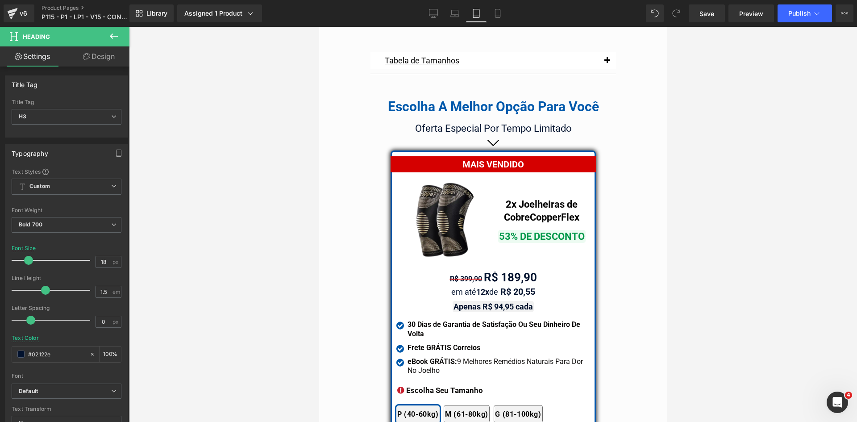
click at [462, 123] on span "Oferta Especial Por Tempo Limitado" at bounding box center [492, 128] width 157 height 11
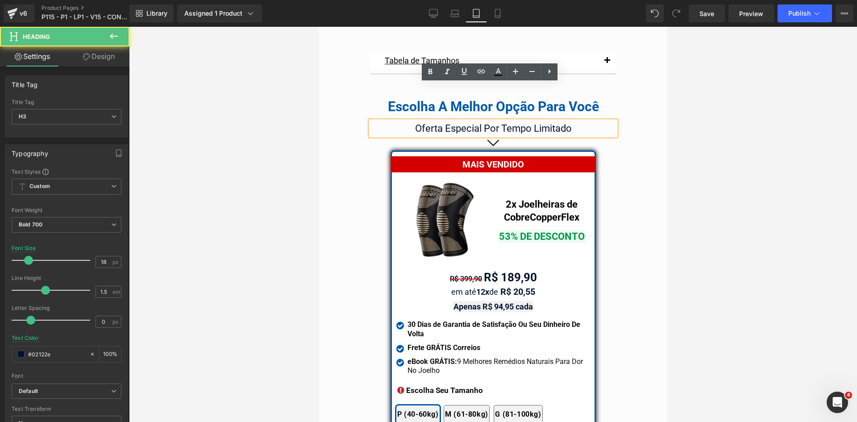
scroll to position [7524, 0]
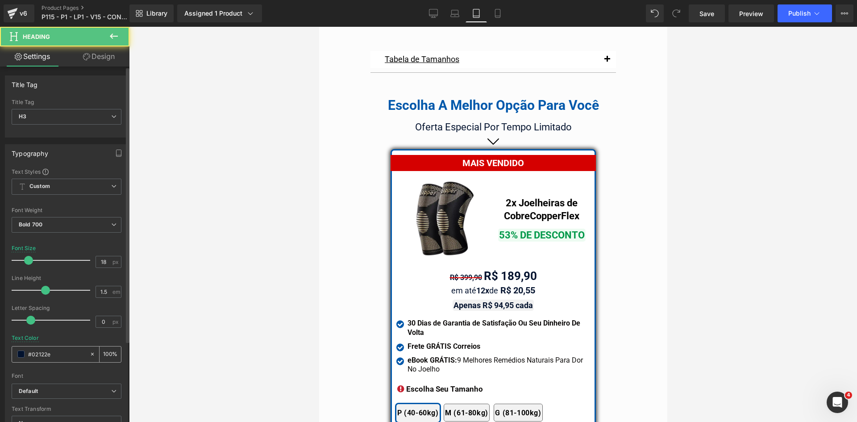
click at [70, 353] on input "#0058ab" at bounding box center [56, 354] width 57 height 10
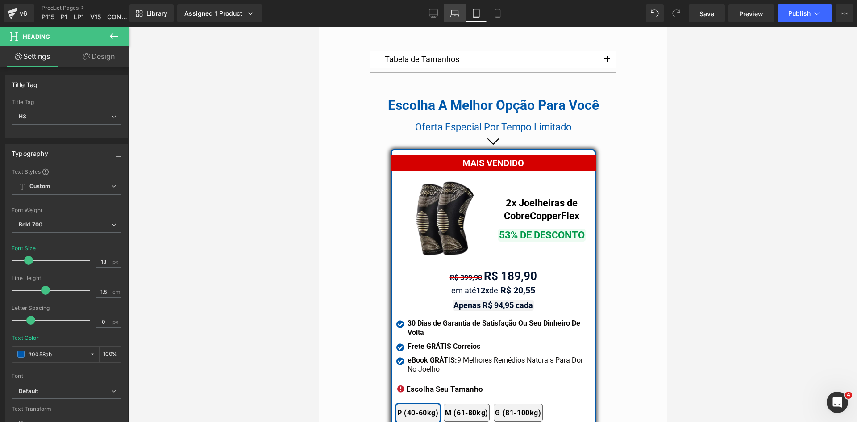
click at [452, 16] on icon at bounding box center [454, 13] width 9 height 9
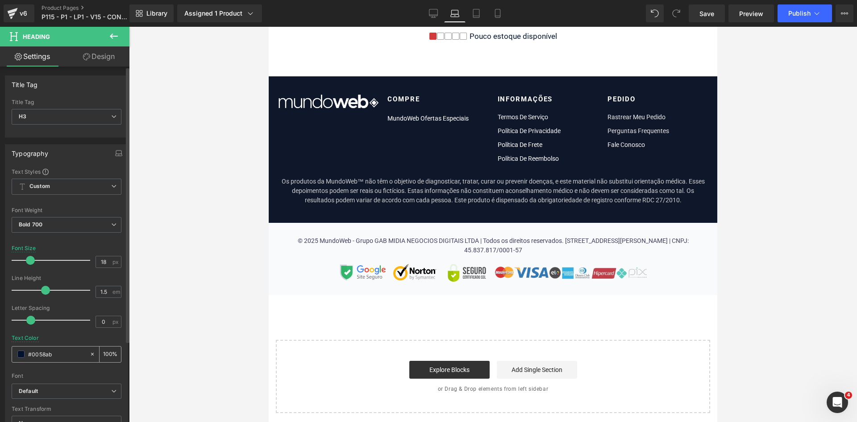
scroll to position [5462, 0]
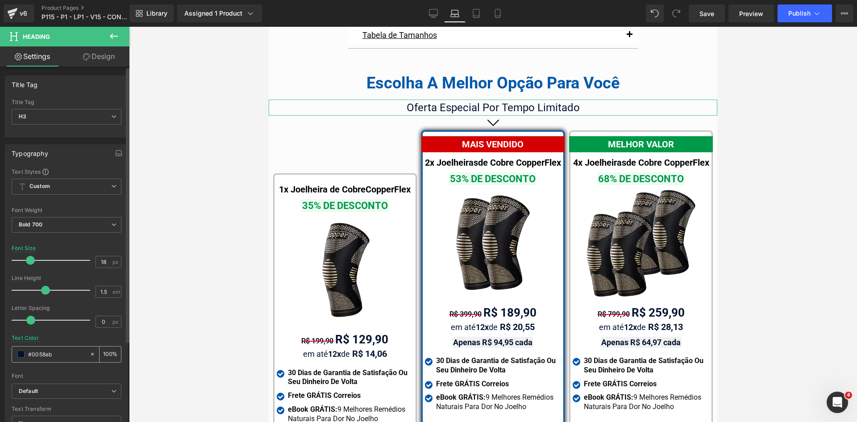
click at [54, 353] on input "#0058ab" at bounding box center [56, 354] width 57 height 10
paste input "058ab"
click at [438, 8] on link "Desktop" at bounding box center [433, 13] width 21 height 18
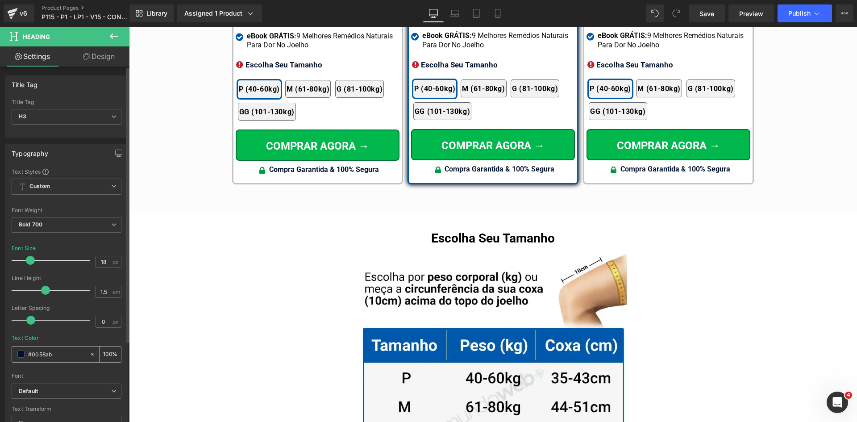
scroll to position [5105, 0]
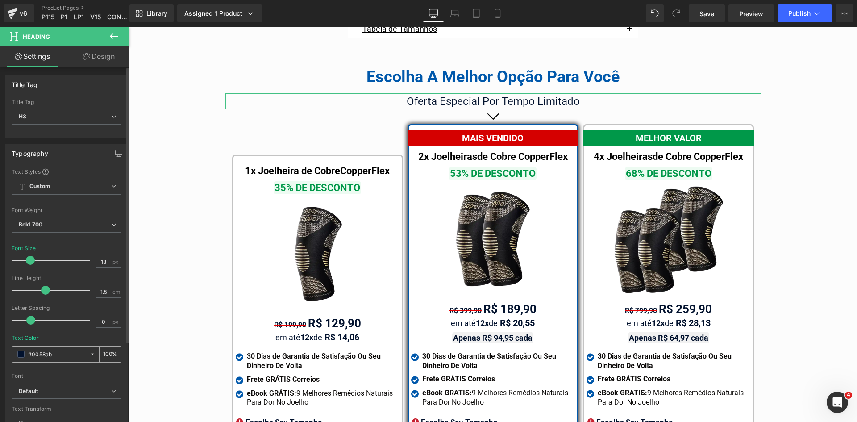
click at [54, 354] on input "#0058ab" at bounding box center [56, 354] width 57 height 10
paste input "058ab"
type input "#0058ab"
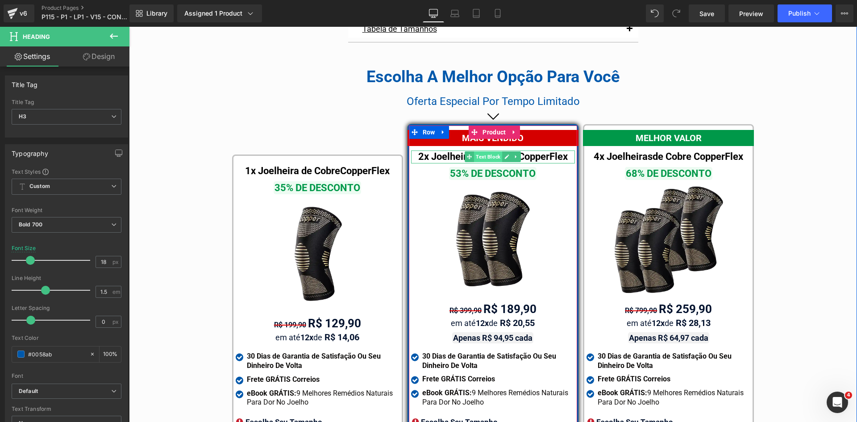
click at [489, 151] on span "Text Block" at bounding box center [488, 156] width 28 height 11
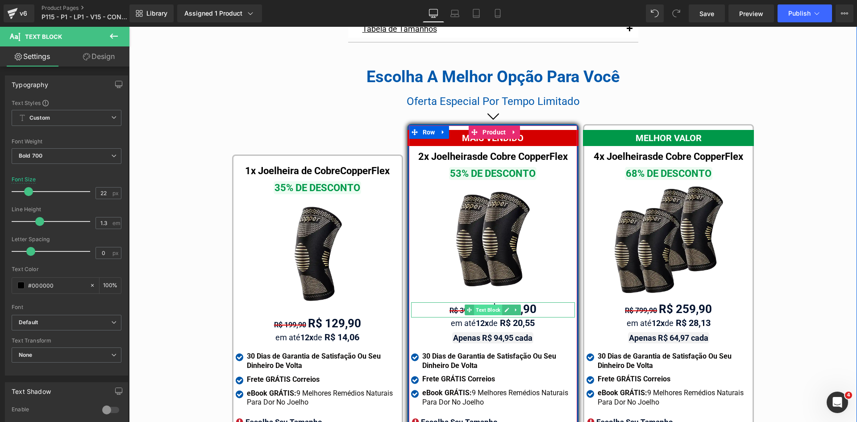
click at [495, 304] on span "Text Block" at bounding box center [488, 309] width 28 height 11
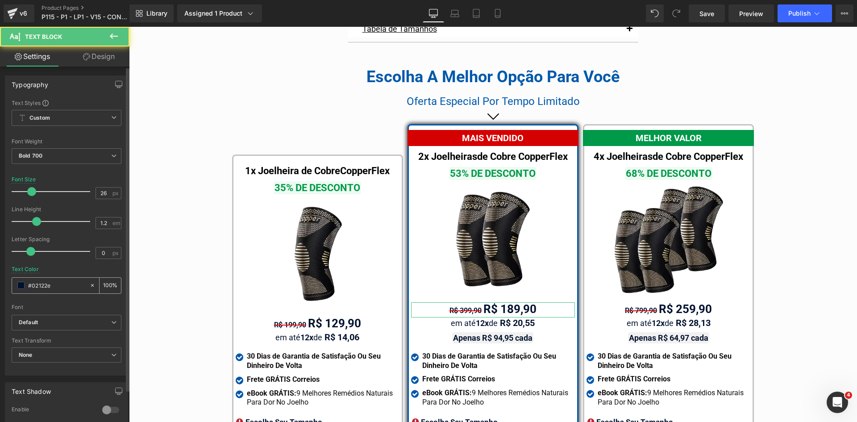
click at [58, 290] on input "#02122e" at bounding box center [56, 285] width 57 height 10
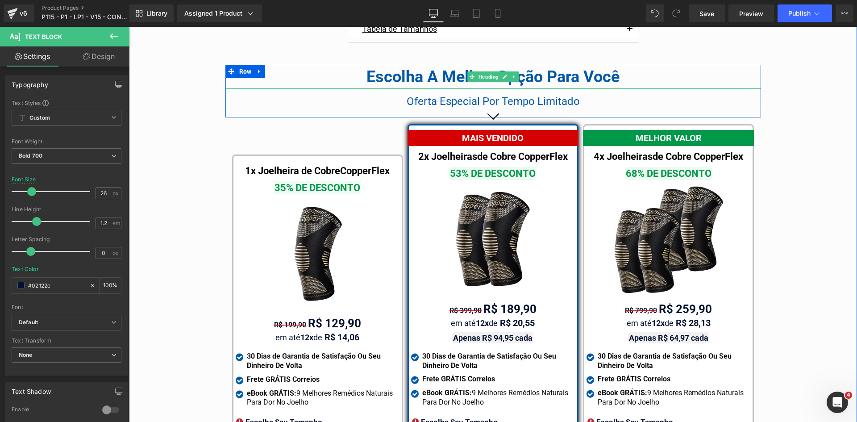
click at [446, 72] on div "Escolha A Melhor Opção Para Você" at bounding box center [492, 77] width 535 height 24
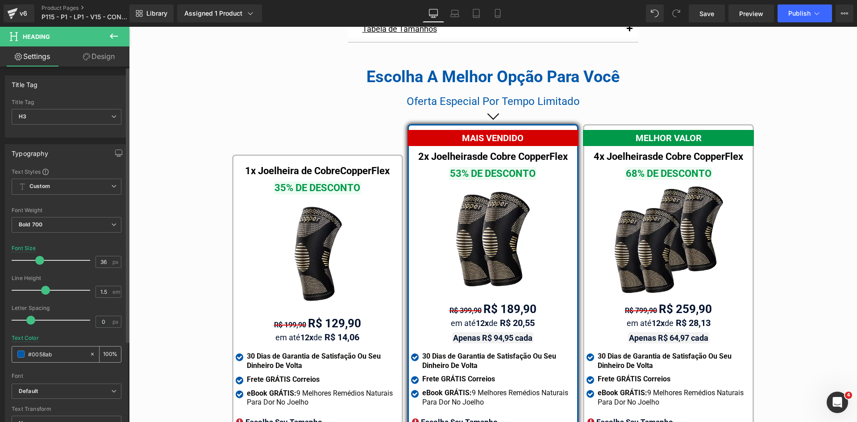
click at [59, 351] on input "#0058ab" at bounding box center [56, 354] width 57 height 10
paste input "2122e"
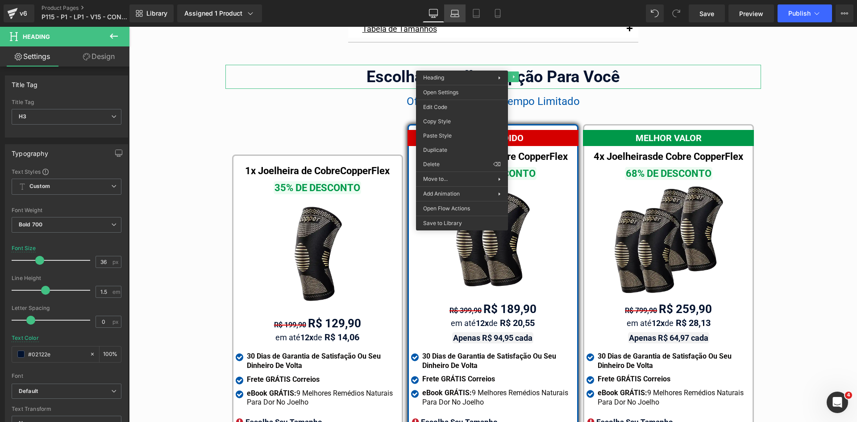
click at [457, 14] on icon at bounding box center [455, 15] width 8 height 3
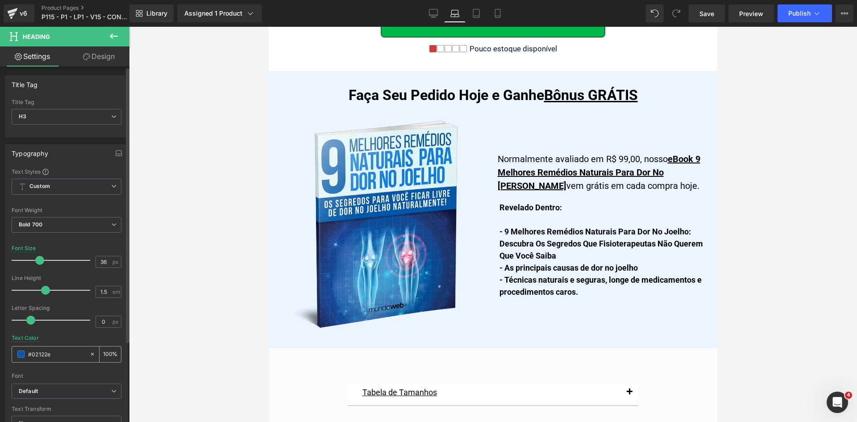
scroll to position [5462, 0]
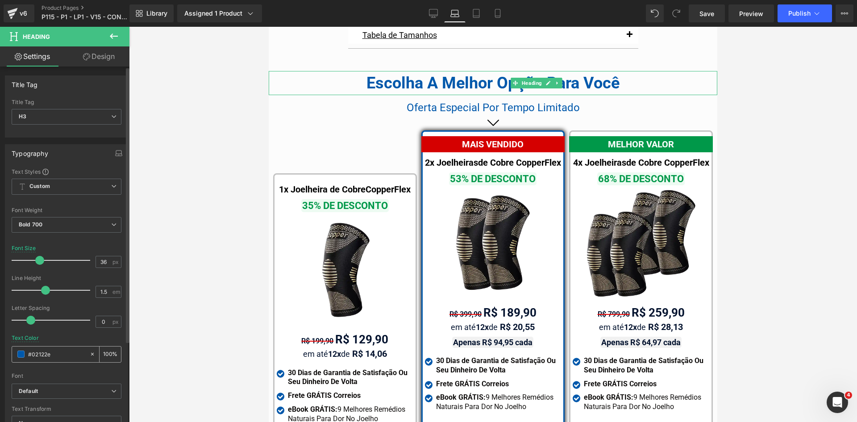
click at [51, 355] on input "#02122e" at bounding box center [56, 354] width 57 height 10
paste input "2122e"
drag, startPoint x: 478, startPoint y: 16, endPoint x: 153, endPoint y: 4, distance: 325.5
click at [478, 16] on icon at bounding box center [476, 16] width 6 height 0
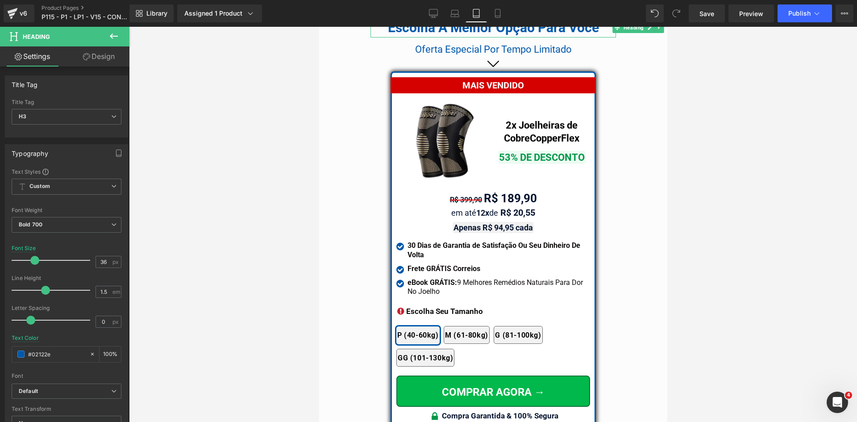
scroll to position [7563, 0]
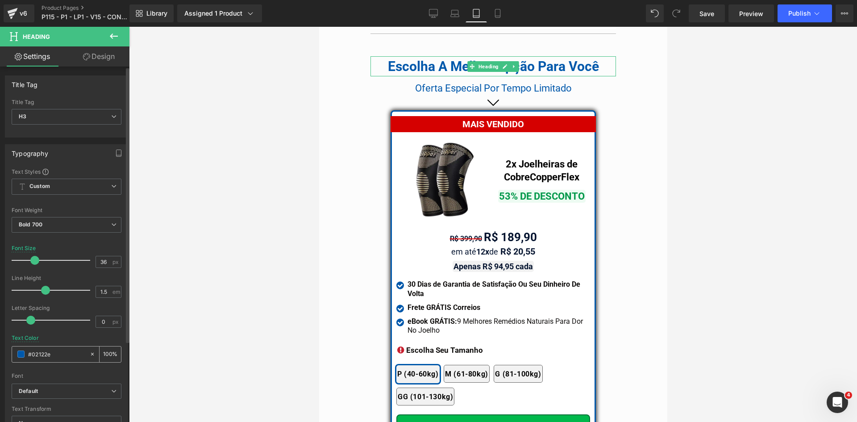
click at [54, 354] on input "#02122e" at bounding box center [56, 354] width 57 height 10
paste input "2122e"
type input "#02122e"
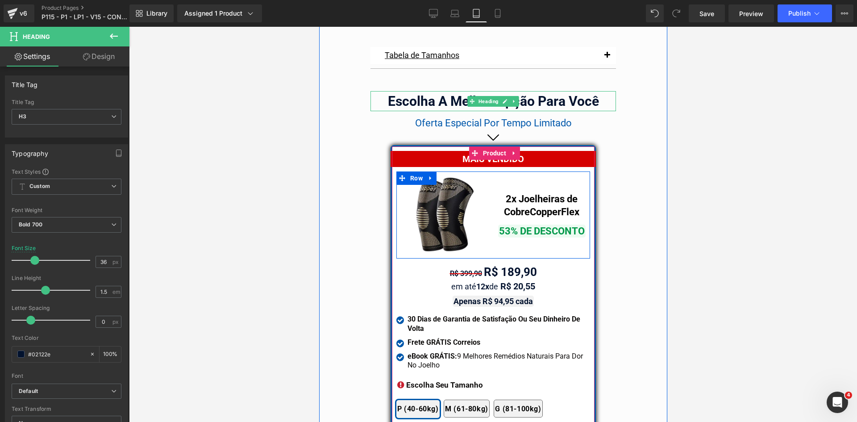
scroll to position [7473, 0]
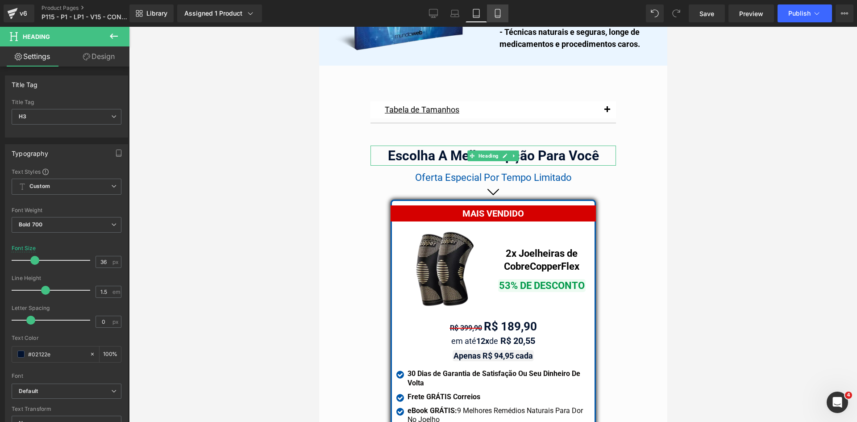
drag, startPoint x: 498, startPoint y: 15, endPoint x: 75, endPoint y: 158, distance: 447.1
click at [498, 15] on icon at bounding box center [497, 13] width 9 height 9
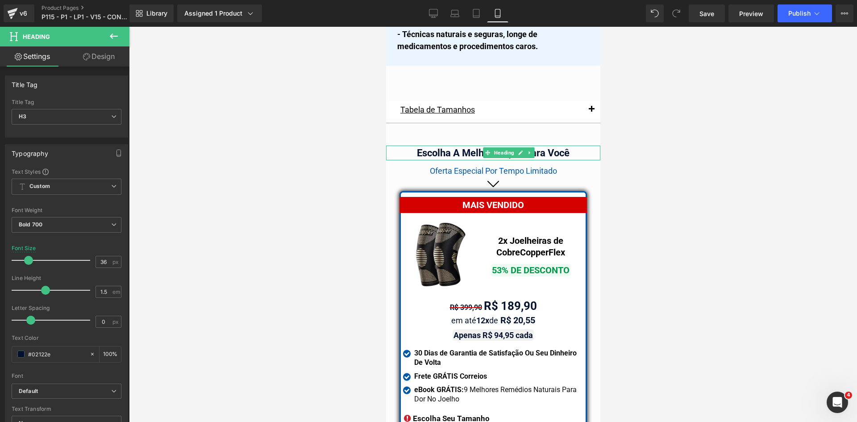
scroll to position [7713, 0]
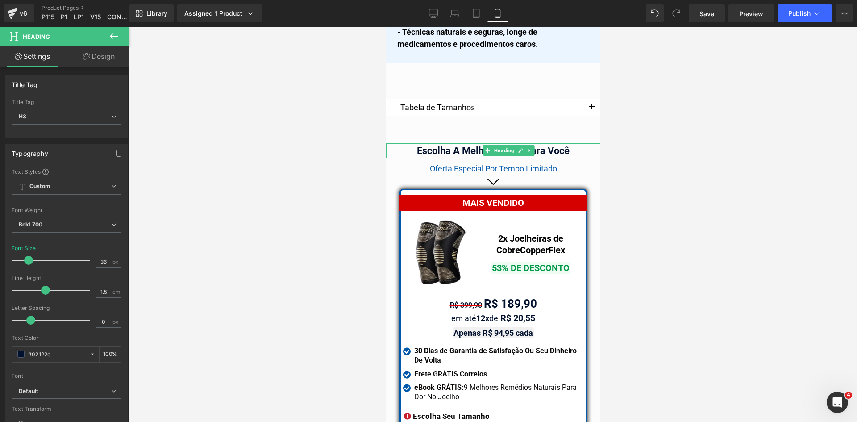
click at [483, 297] on div "R$ 399,90 R$ 189,90 Text Block" at bounding box center [492, 304] width 180 height 15
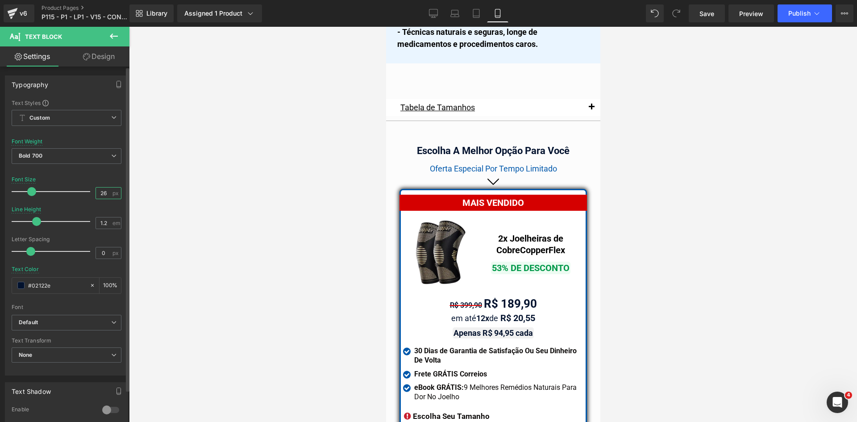
drag, startPoint x: 100, startPoint y: 192, endPoint x: 105, endPoint y: 191, distance: 4.9
click at [105, 191] on input "26" at bounding box center [104, 192] width 16 height 11
type input "24"
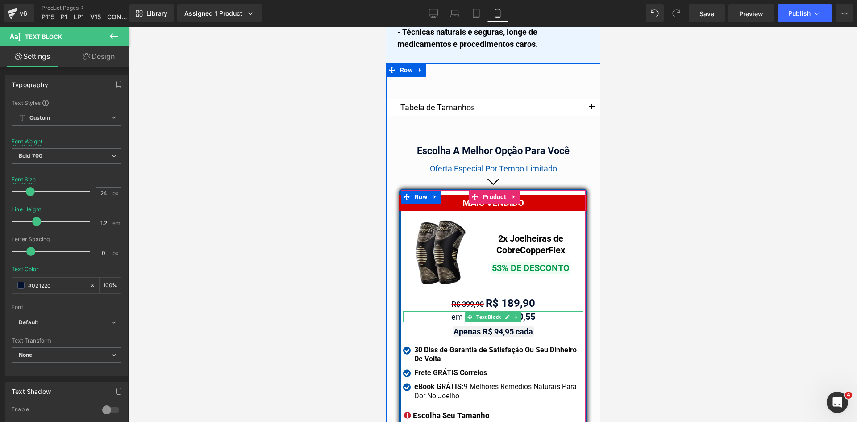
click at [489, 311] on span "Text Block" at bounding box center [488, 316] width 28 height 11
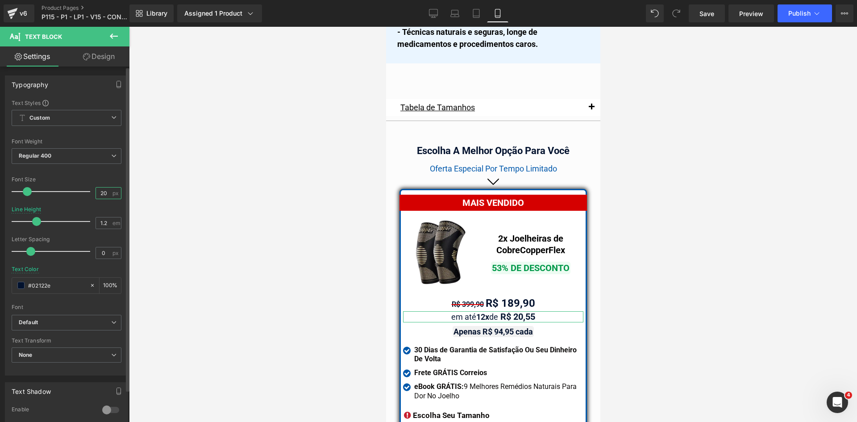
drag, startPoint x: 96, startPoint y: 194, endPoint x: 115, endPoint y: 195, distance: 18.7
click at [115, 195] on div "20 px" at bounding box center [108, 193] width 26 height 12
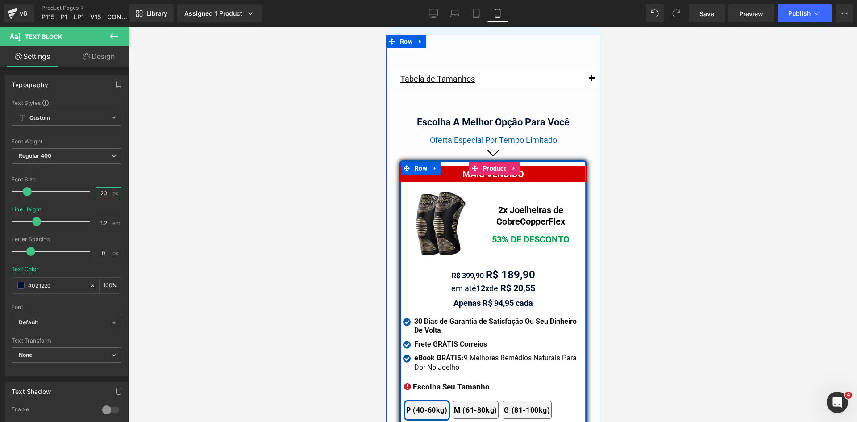
scroll to position [7757, 0]
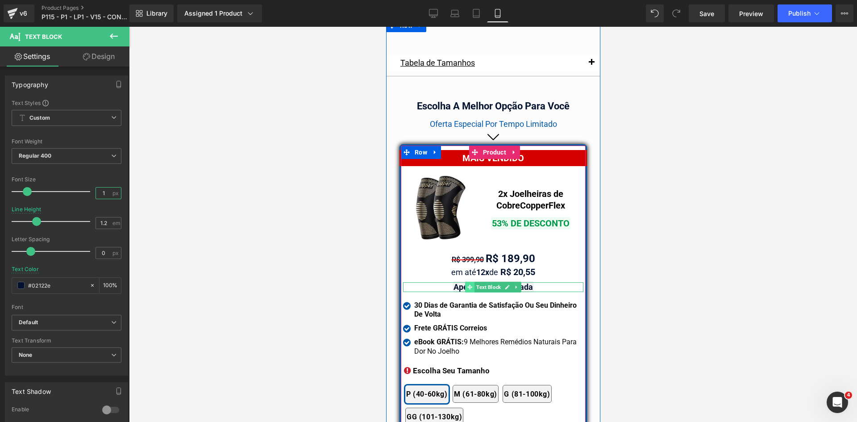
type input "18"
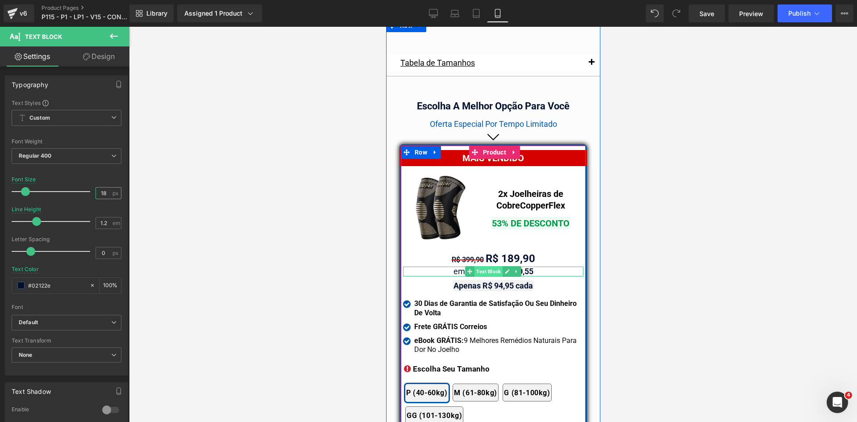
click at [492, 266] on span "Text Block" at bounding box center [488, 271] width 28 height 11
click at [485, 254] on span "Text Block" at bounding box center [488, 259] width 28 height 11
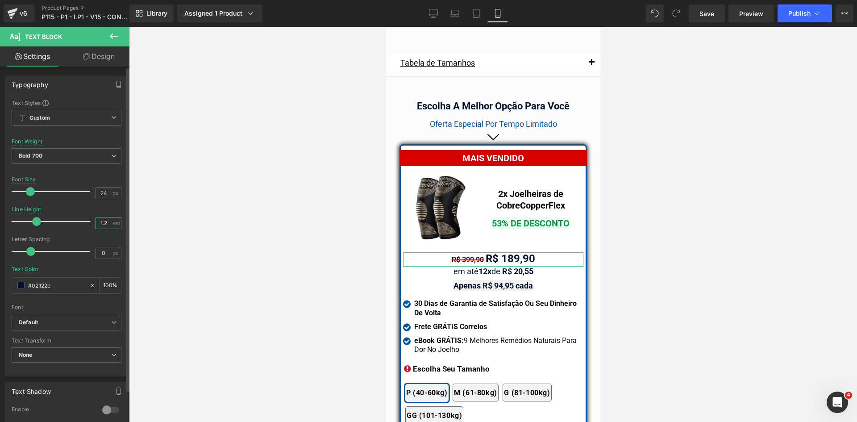
drag, startPoint x: 100, startPoint y: 221, endPoint x: 106, endPoint y: 221, distance: 5.4
click at [106, 221] on input "1.2" at bounding box center [104, 222] width 16 height 11
type input "1.5"
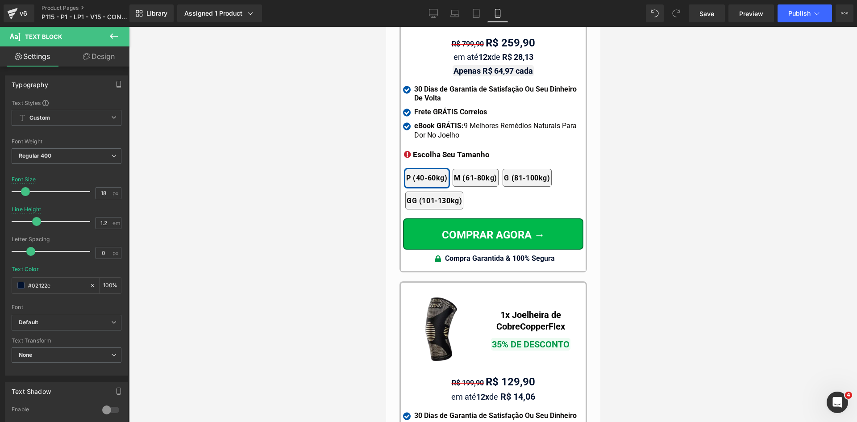
scroll to position [8337, 0]
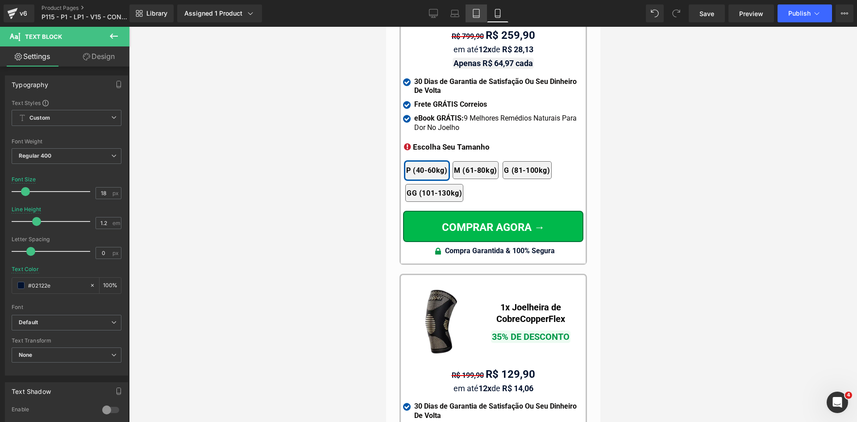
click at [479, 12] on icon at bounding box center [476, 13] width 9 height 9
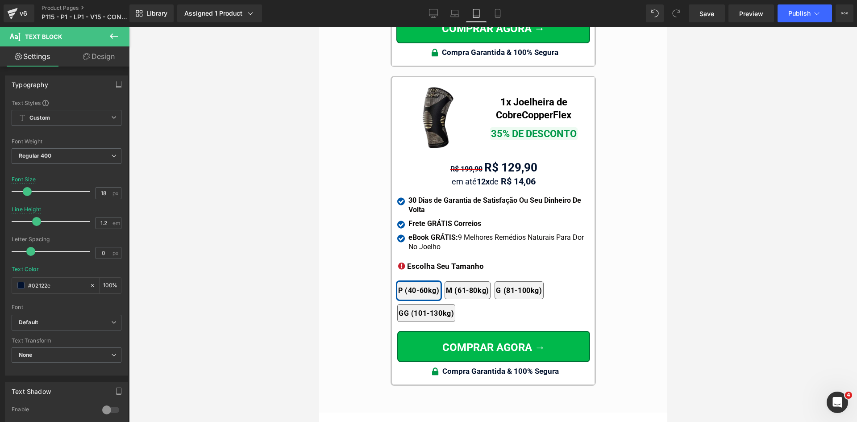
scroll to position [8136, 0]
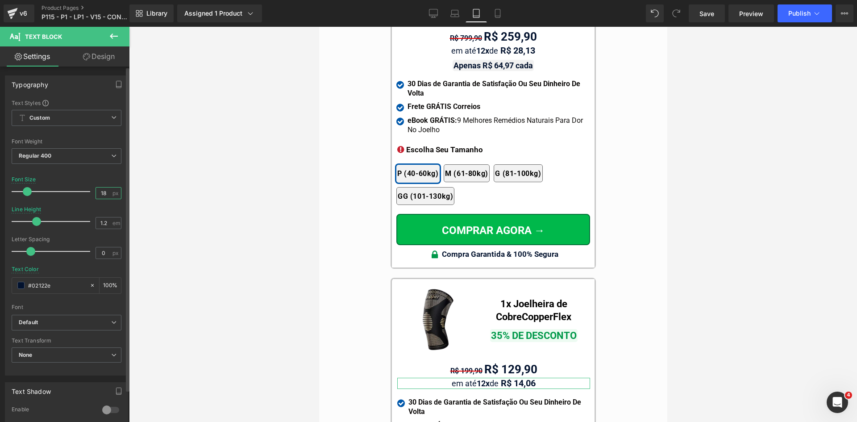
click at [96, 191] on input "18" at bounding box center [104, 192] width 16 height 11
click at [107, 191] on input "18" at bounding box center [104, 192] width 16 height 11
type input "18"
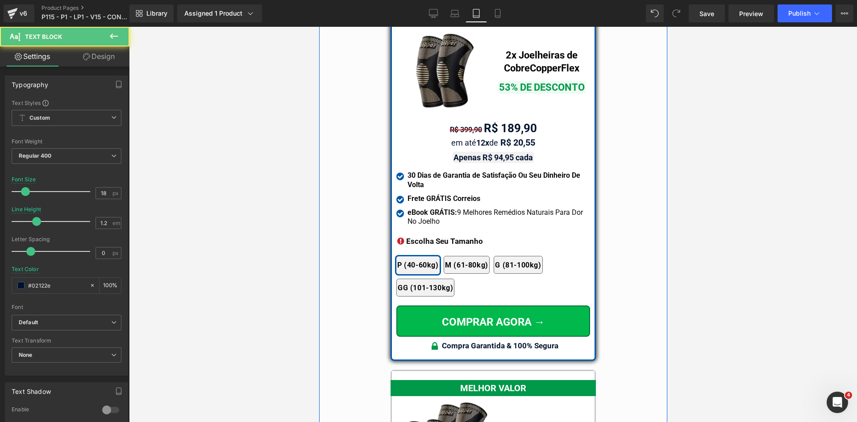
scroll to position [7645, 0]
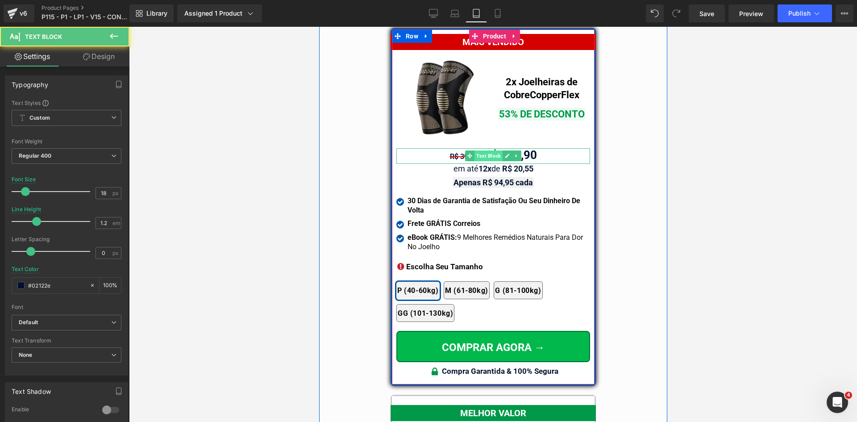
click at [483, 150] on span "Text Block" at bounding box center [488, 155] width 28 height 11
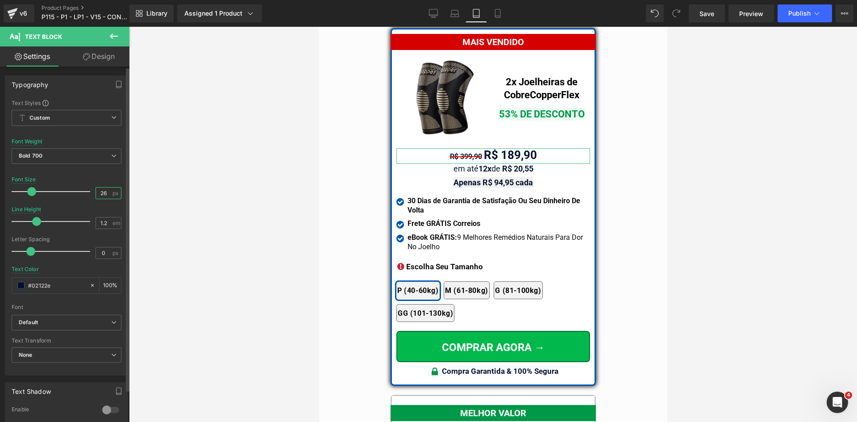
drag, startPoint x: 98, startPoint y: 193, endPoint x: 107, endPoint y: 193, distance: 8.9
click at [107, 193] on input "26" at bounding box center [104, 192] width 16 height 11
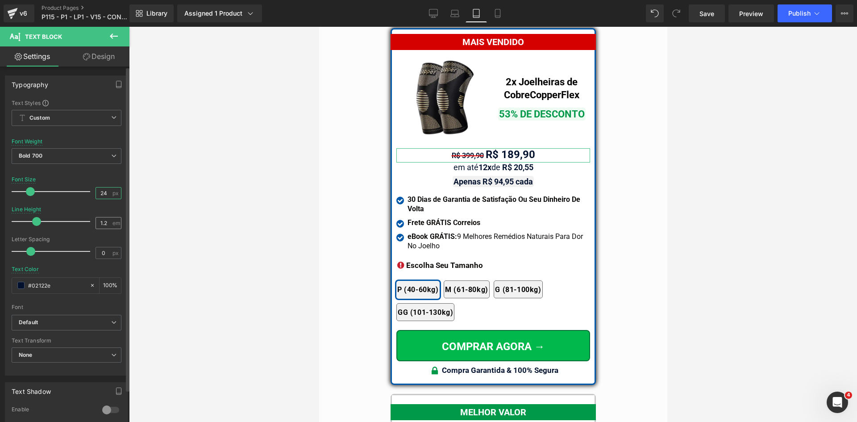
type input "24"
click at [101, 222] on input "1.2" at bounding box center [104, 222] width 16 height 11
type input "1.5"
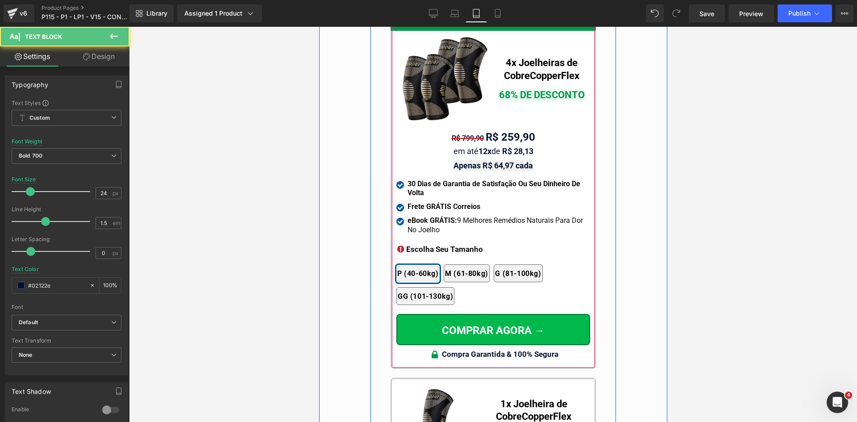
scroll to position [8225, 0]
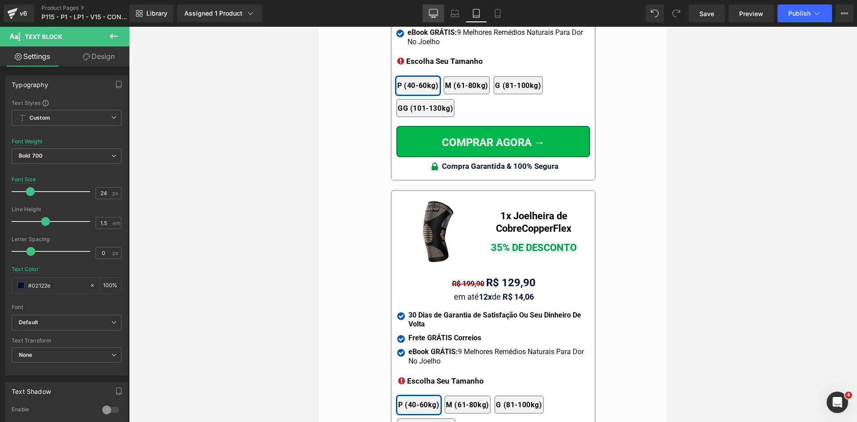
drag, startPoint x: 432, startPoint y: 15, endPoint x: 232, endPoint y: 27, distance: 200.2
click at [432, 15] on icon at bounding box center [433, 15] width 8 height 0
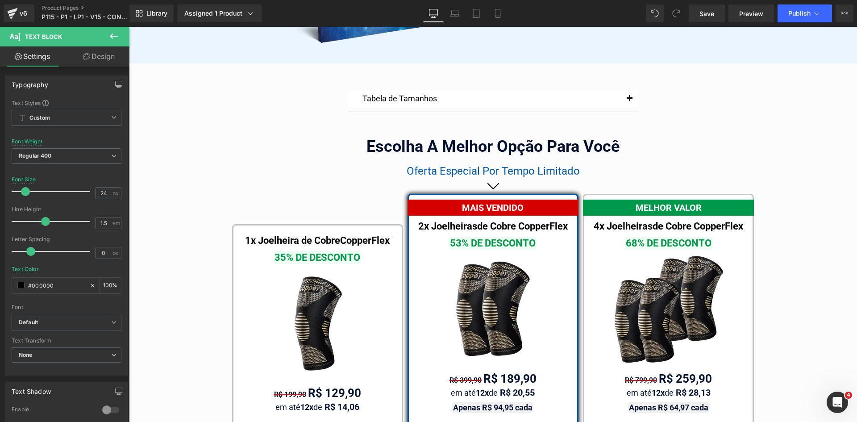
scroll to position [5258, 0]
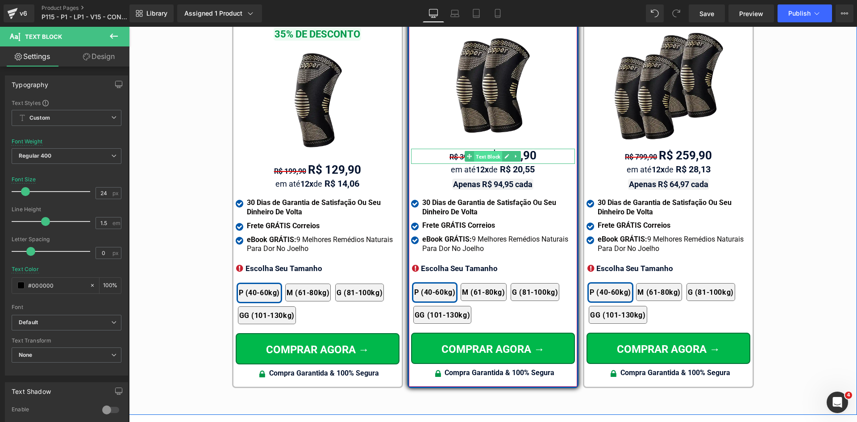
click at [490, 151] on span "Text Block" at bounding box center [488, 156] width 28 height 11
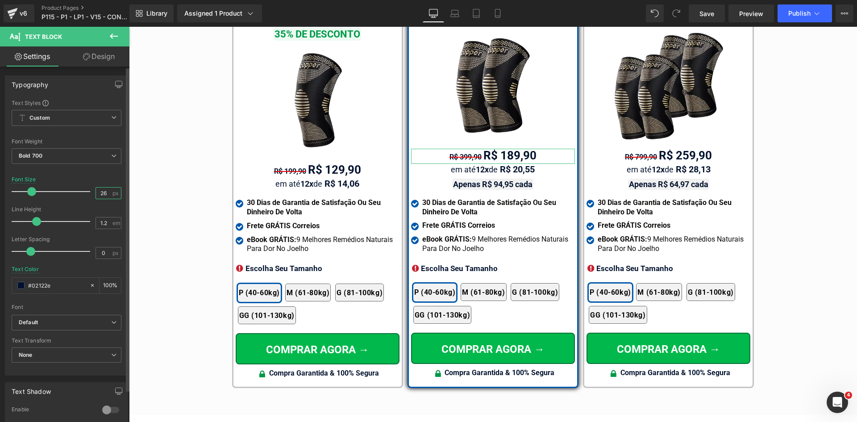
drag, startPoint x: 100, startPoint y: 191, endPoint x: 109, endPoint y: 191, distance: 9.4
click at [109, 191] on div "26 px" at bounding box center [108, 193] width 26 height 12
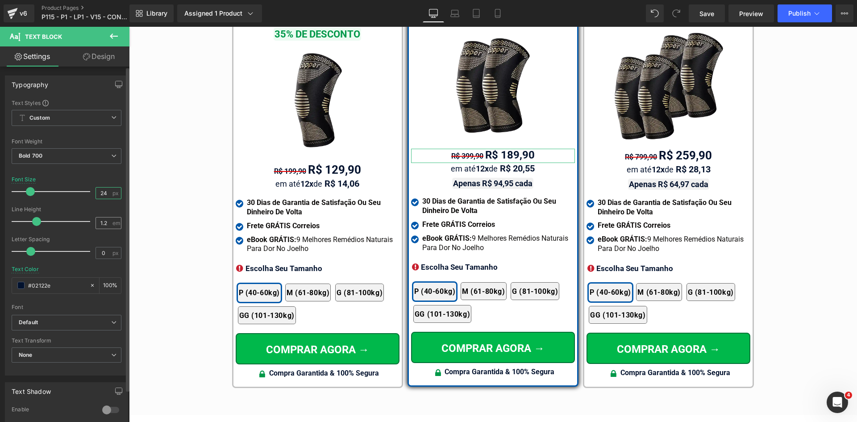
type input "24"
drag, startPoint x: 101, startPoint y: 220, endPoint x: 115, endPoint y: 220, distance: 13.8
click at [111, 220] on div "1.2 em" at bounding box center [108, 223] width 26 height 12
type input "1.5"
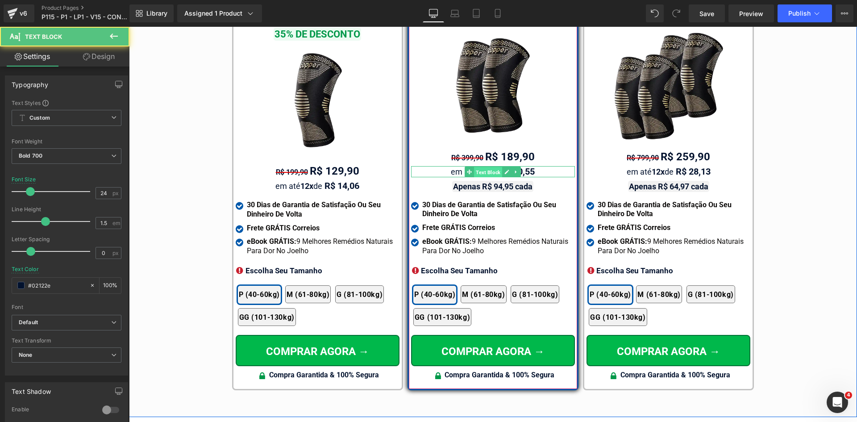
click at [485, 166] on span "Text Block" at bounding box center [488, 171] width 28 height 11
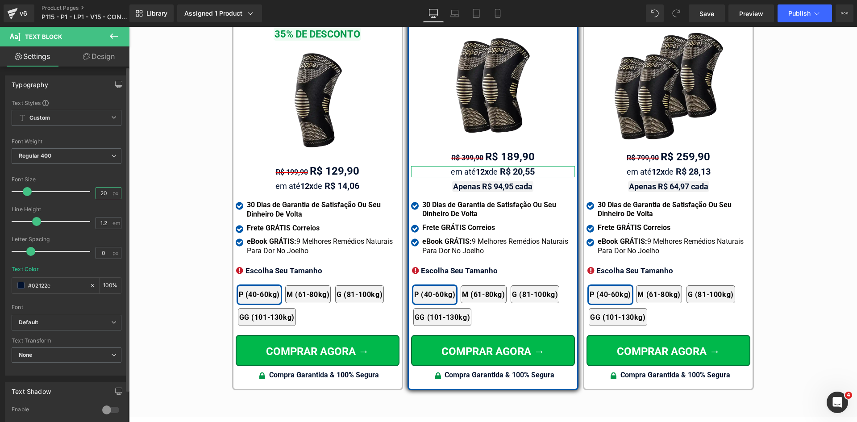
click at [103, 191] on input "20" at bounding box center [104, 192] width 16 height 11
type input "18"
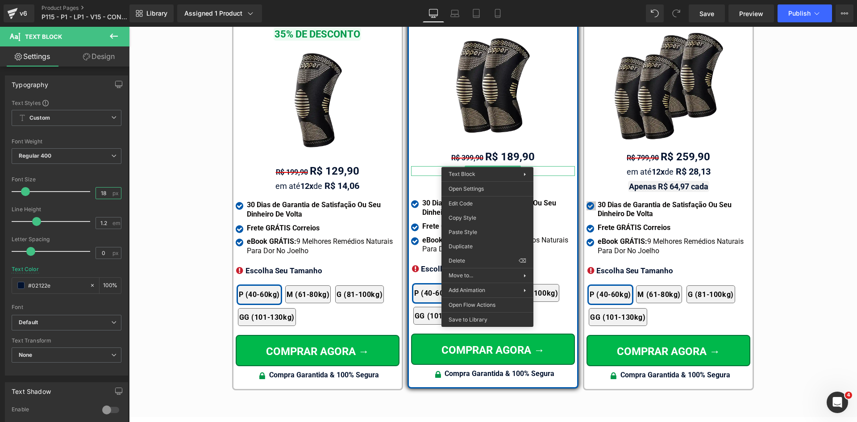
drag, startPoint x: 591, startPoint y: 245, endPoint x: 586, endPoint y: 198, distance: 47.1
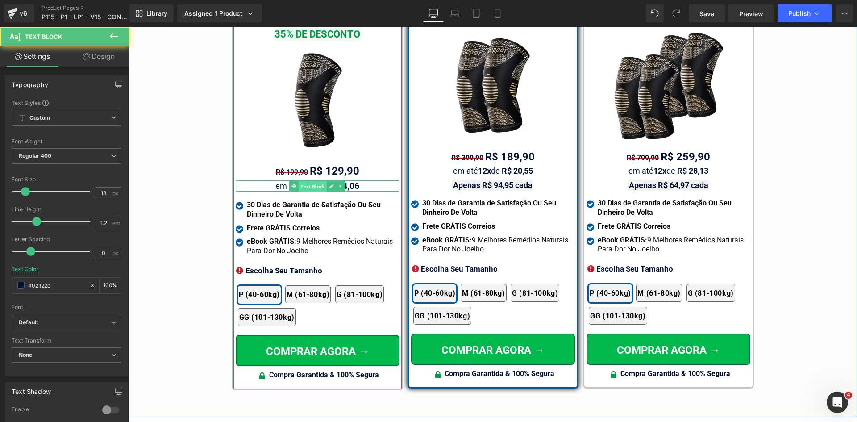
drag, startPoint x: 302, startPoint y: 174, endPoint x: 305, endPoint y: 179, distance: 5.8
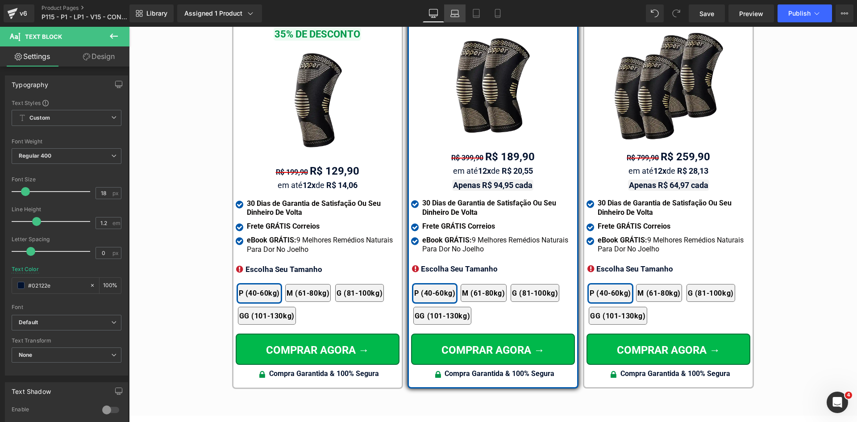
click at [460, 12] on link "Laptop" at bounding box center [454, 13] width 21 height 18
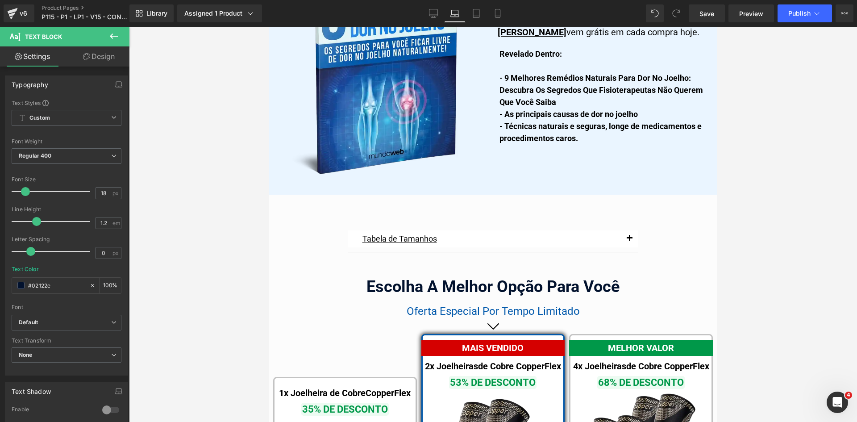
scroll to position [5627, 0]
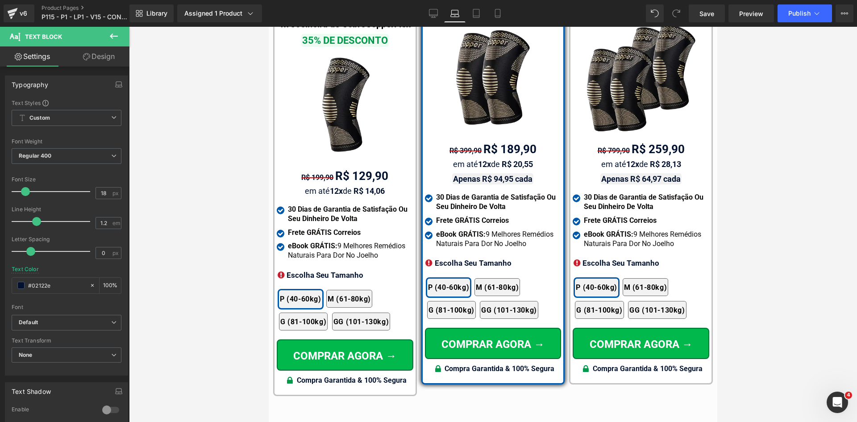
click at [490, 144] on div "R$ 399,90 R$ 189,90 Text Block" at bounding box center [493, 150] width 137 height 19
drag, startPoint x: 101, startPoint y: 192, endPoint x: 110, endPoint y: 192, distance: 8.9
click at [110, 192] on div "26 px" at bounding box center [108, 193] width 26 height 12
type input "24"
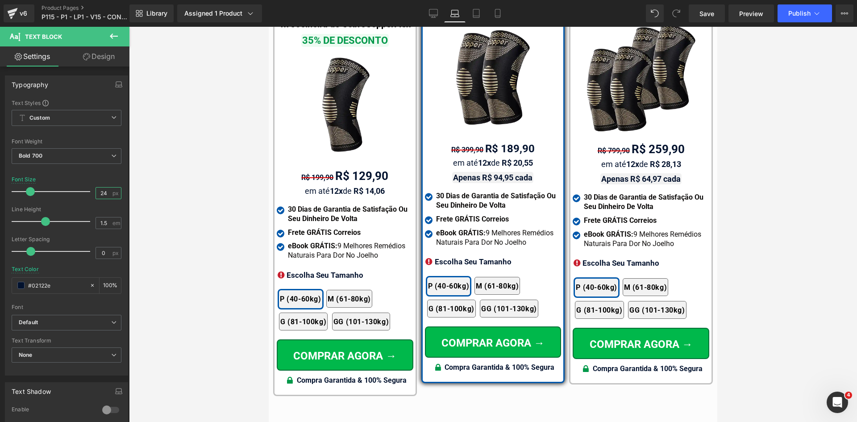
drag, startPoint x: 725, startPoint y: 227, endPoint x: 634, endPoint y: 165, distance: 110.3
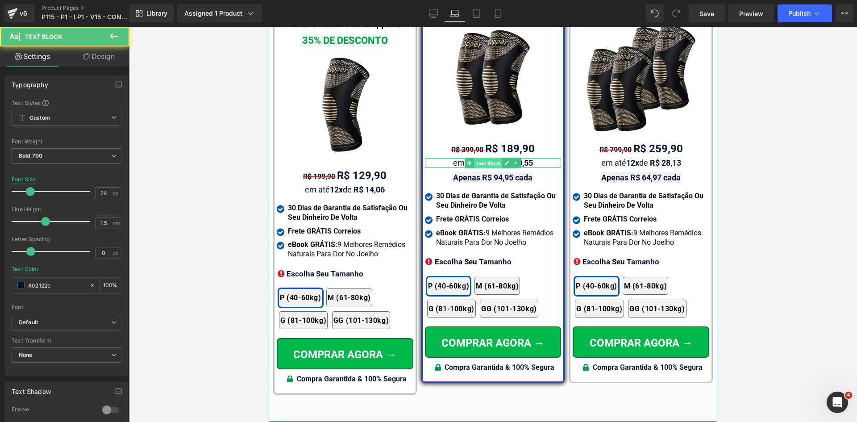
click at [481, 158] on span "Text Block" at bounding box center [488, 163] width 28 height 11
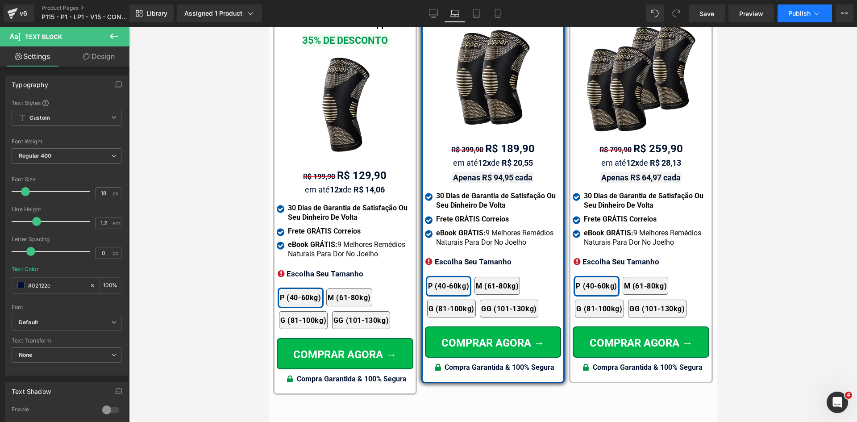
click at [787, 9] on button "Publish" at bounding box center [804, 13] width 54 height 18
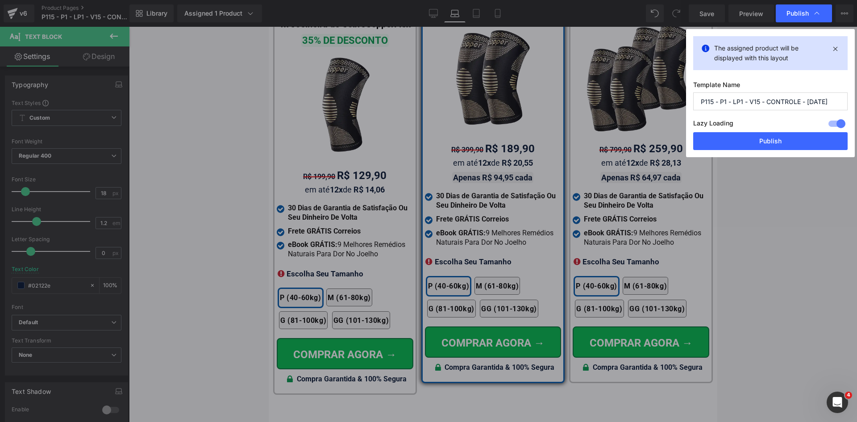
click at [774, 139] on button "Publish" at bounding box center [770, 141] width 154 height 18
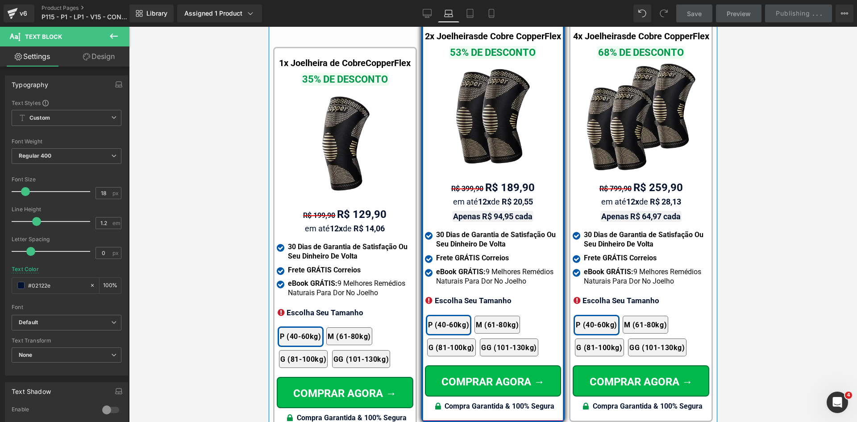
scroll to position [5537, 0]
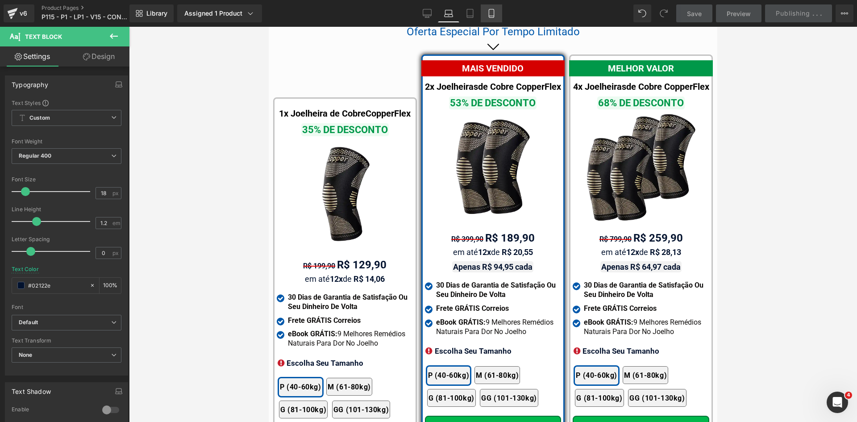
click at [487, 18] on link "Mobile" at bounding box center [491, 13] width 21 height 18
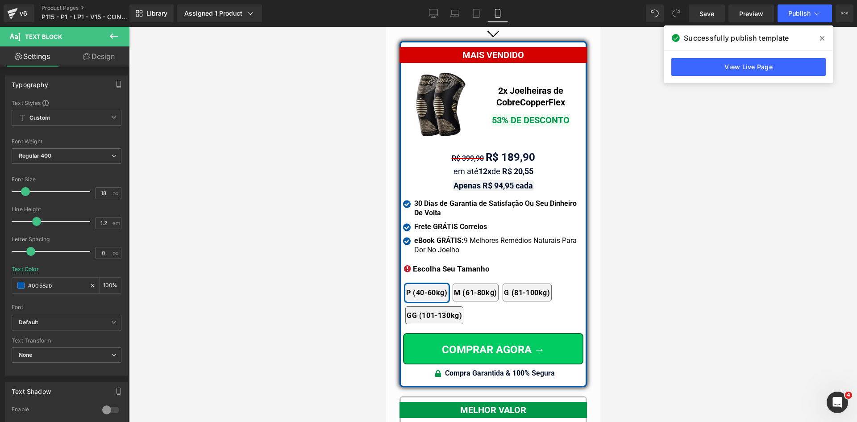
scroll to position [7944, 0]
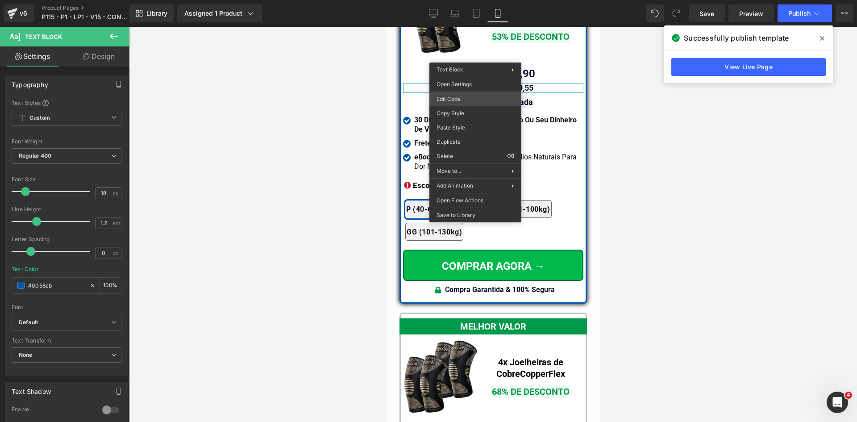
click at [464, 0] on div "Text Block You are previewing how the will restyle your page. You can not edit …" at bounding box center [428, 0] width 857 height 0
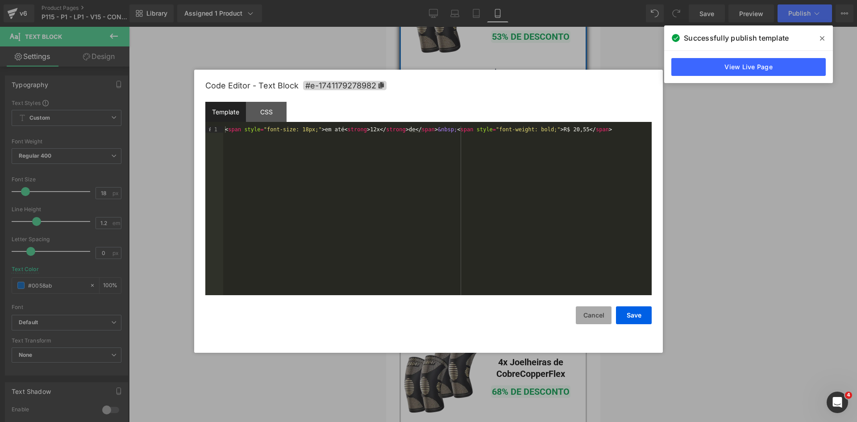
click at [581, 308] on button "Cancel" at bounding box center [594, 315] width 36 height 18
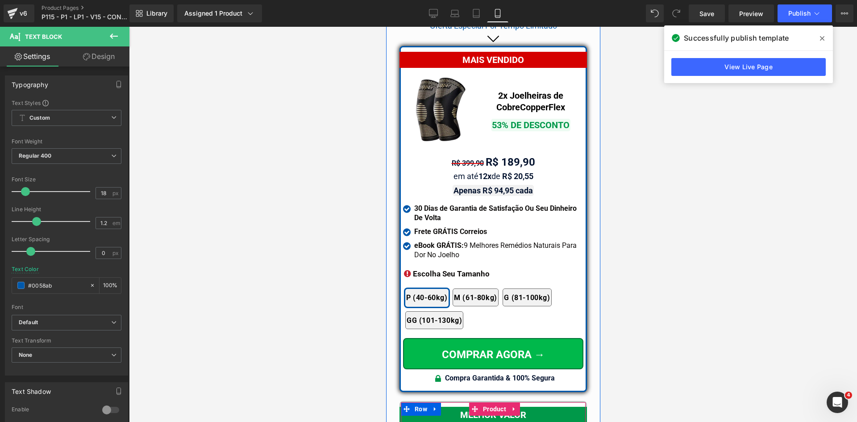
scroll to position [7854, 0]
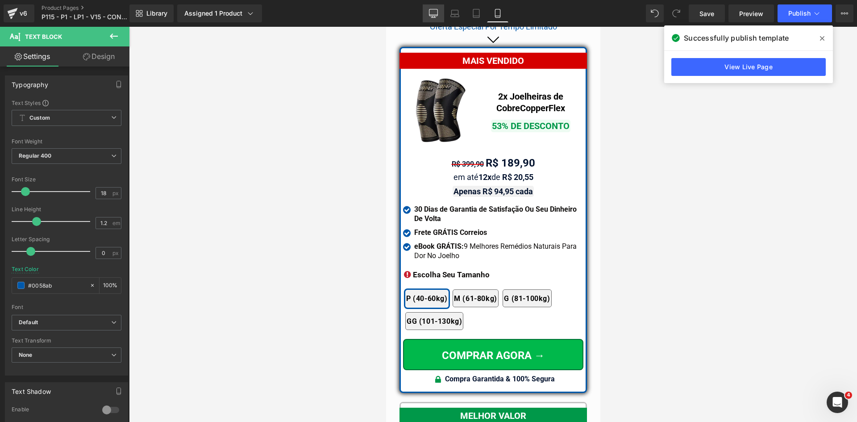
click at [426, 18] on link "Desktop" at bounding box center [433, 13] width 21 height 18
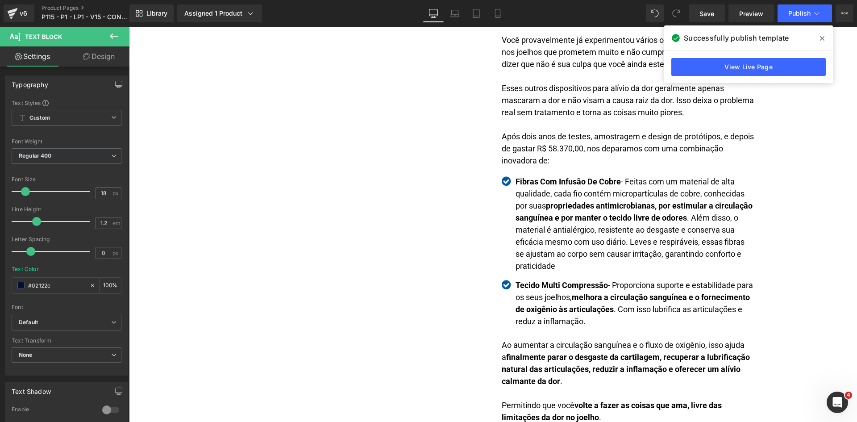
scroll to position [0, 0]
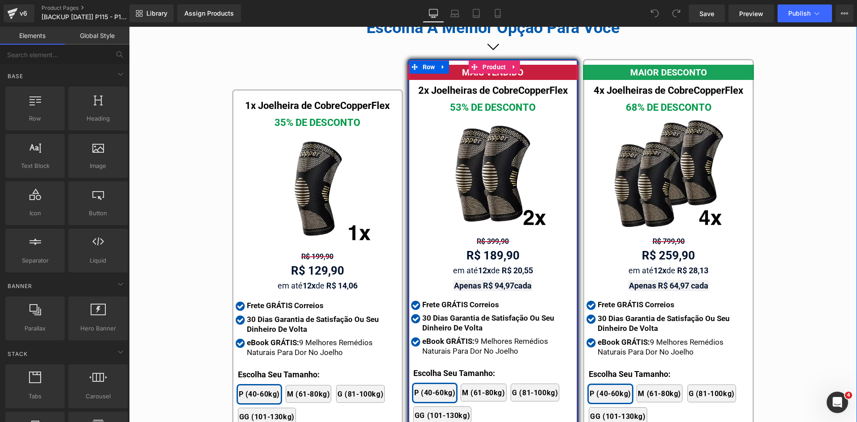
scroll to position [5054, 0]
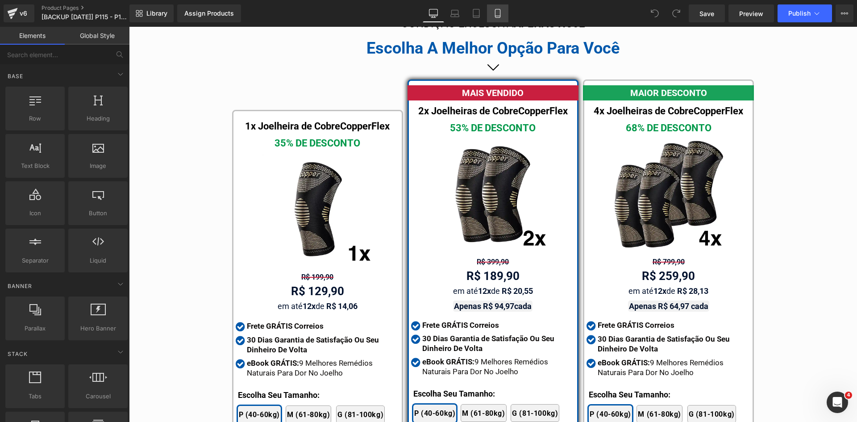
click at [496, 18] on link "Mobile" at bounding box center [497, 13] width 21 height 18
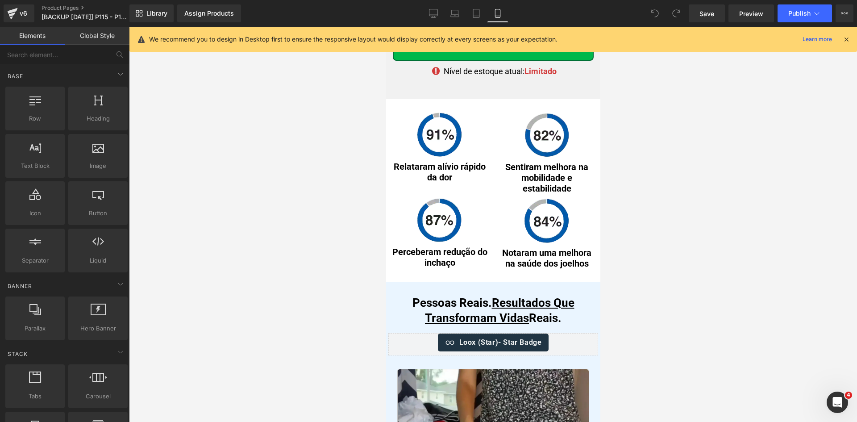
scroll to position [5037, 0]
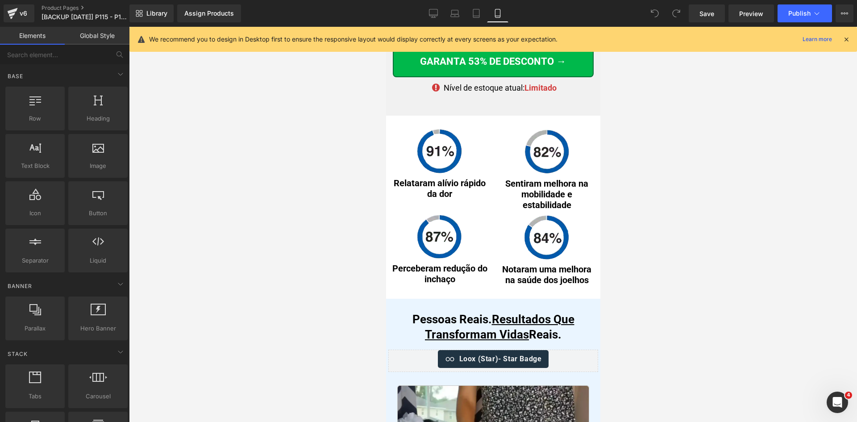
drag, startPoint x: 847, startPoint y: 40, endPoint x: 811, endPoint y: 64, distance: 43.7
click at [847, 39] on icon at bounding box center [846, 39] width 8 height 8
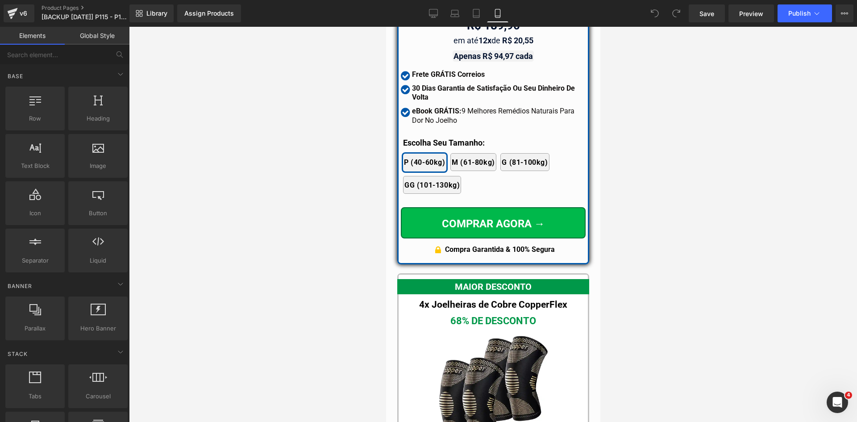
scroll to position [8136, 0]
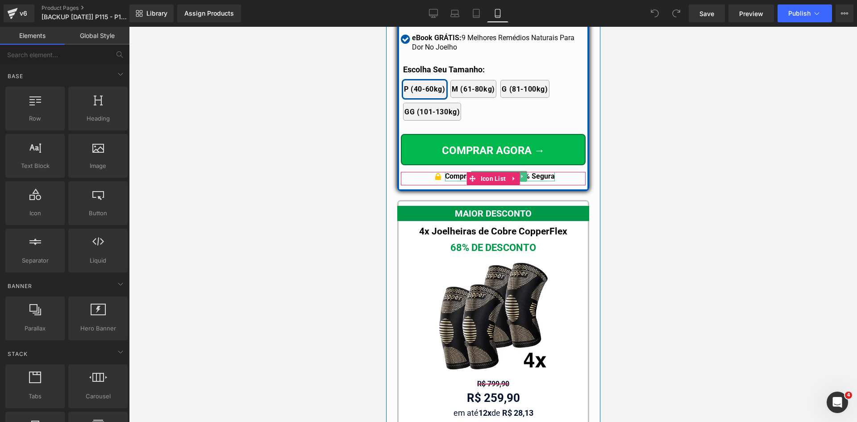
click at [536, 172] on p "Compra Garantida & 100% Segura" at bounding box center [499, 176] width 110 height 9
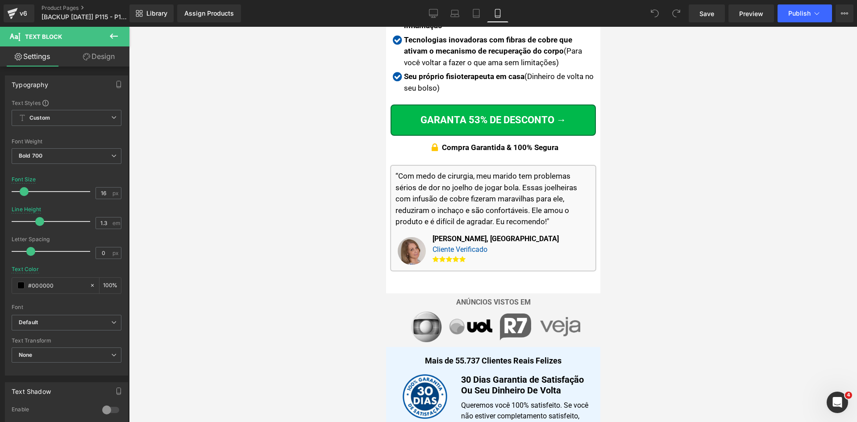
scroll to position [435, 0]
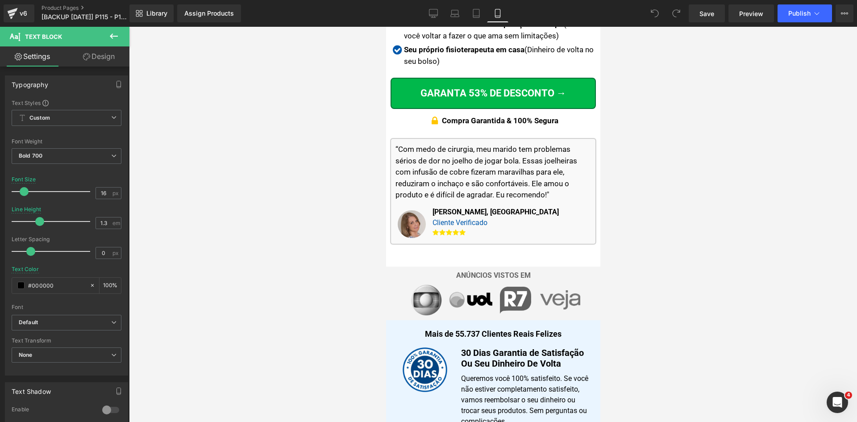
drag, startPoint x: 597, startPoint y: 386, endPoint x: 1003, endPoint y: 83, distance: 506.3
